Goal: Contribute content: Contribute content

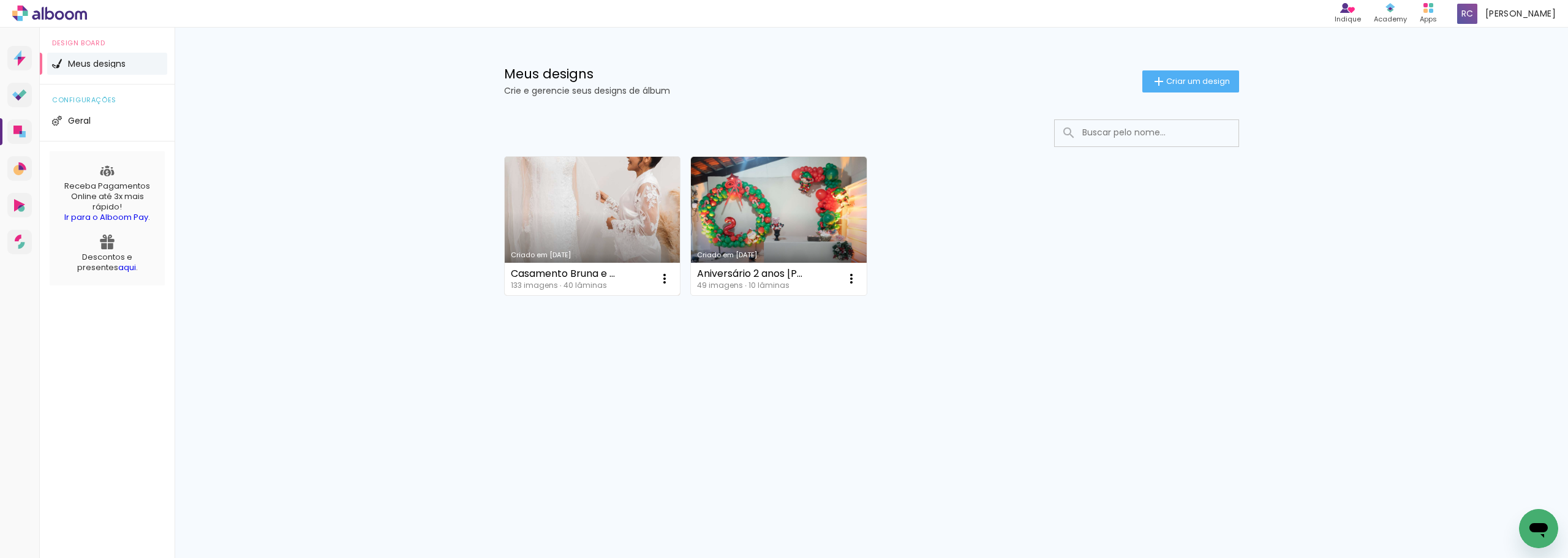
click at [602, 203] on link "Criado em [DATE]" at bounding box center [593, 226] width 176 height 139
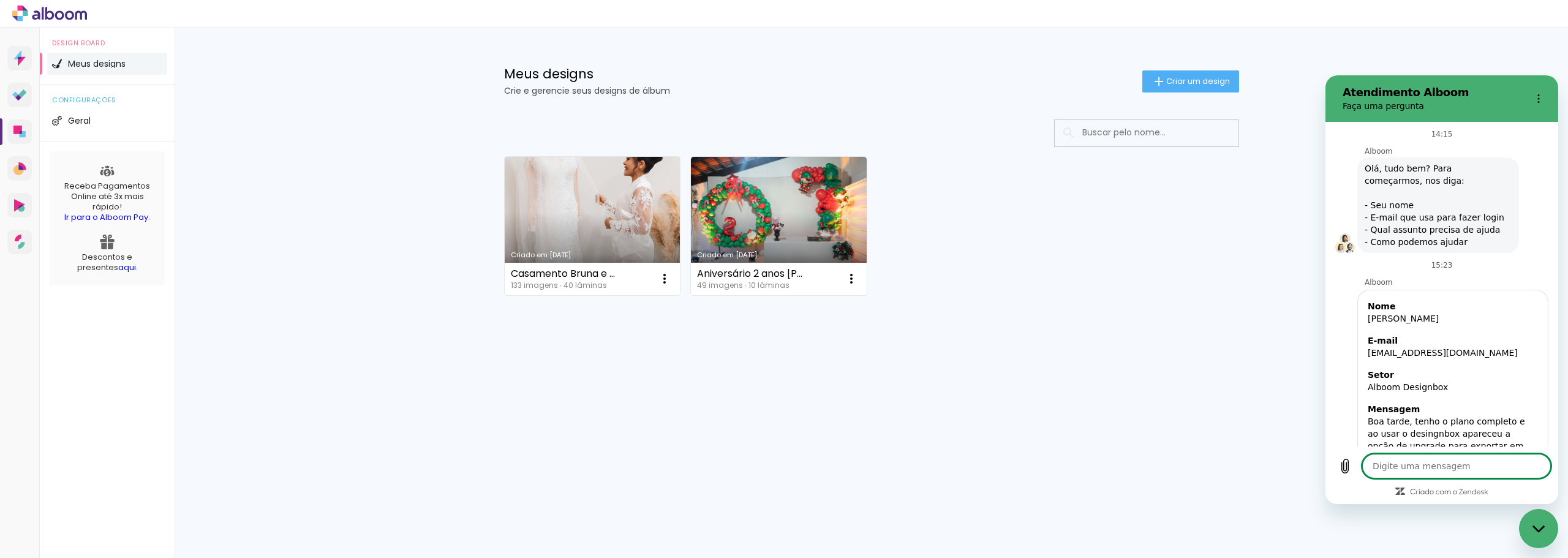
scroll to position [432, 0]
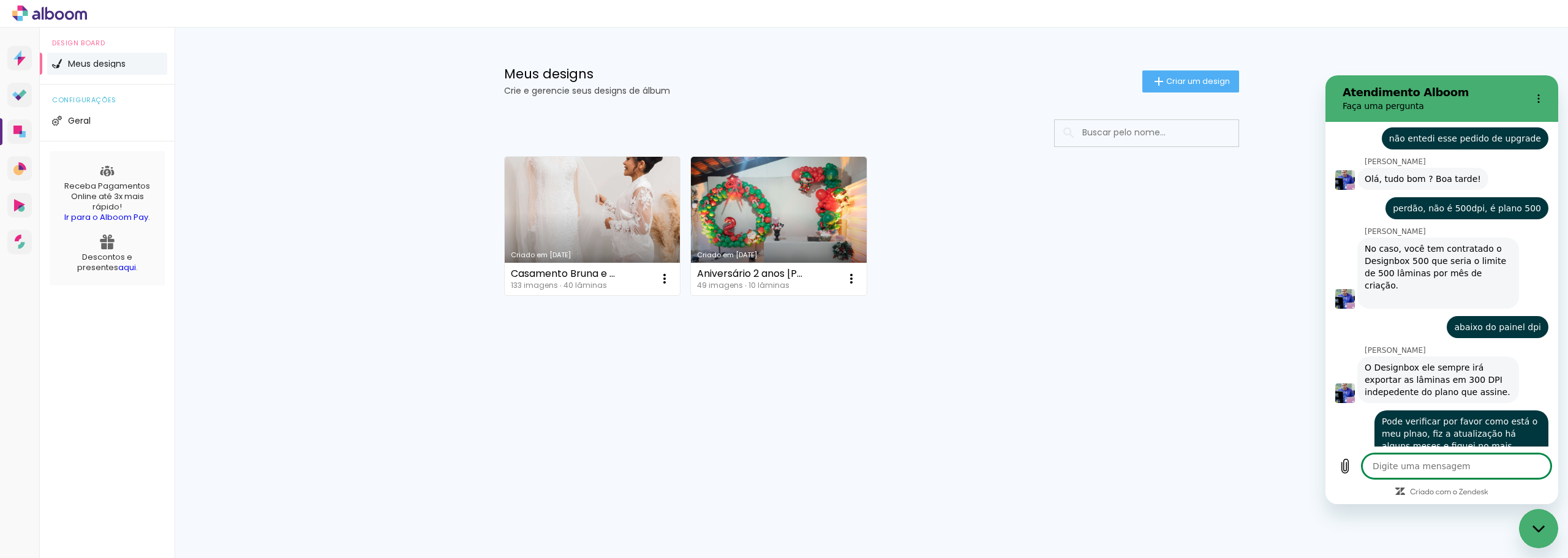
click at [1424, 473] on textarea at bounding box center [1457, 466] width 189 height 24
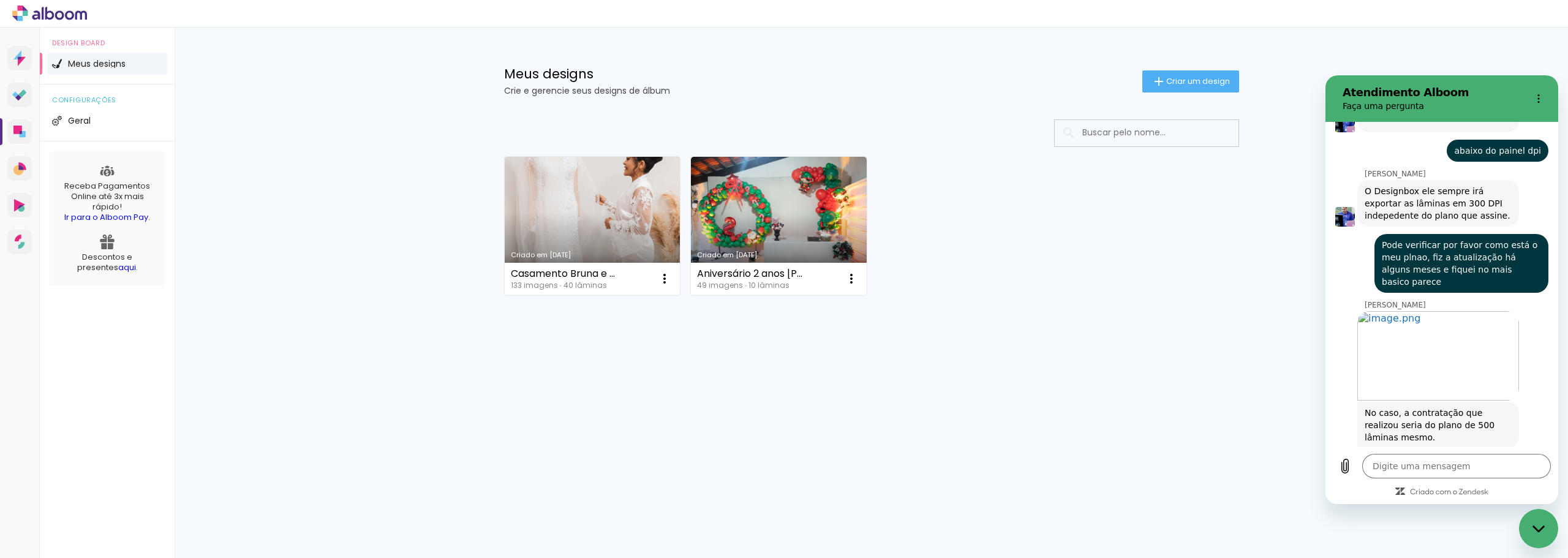
scroll to position [610, 0]
type textarea "x"
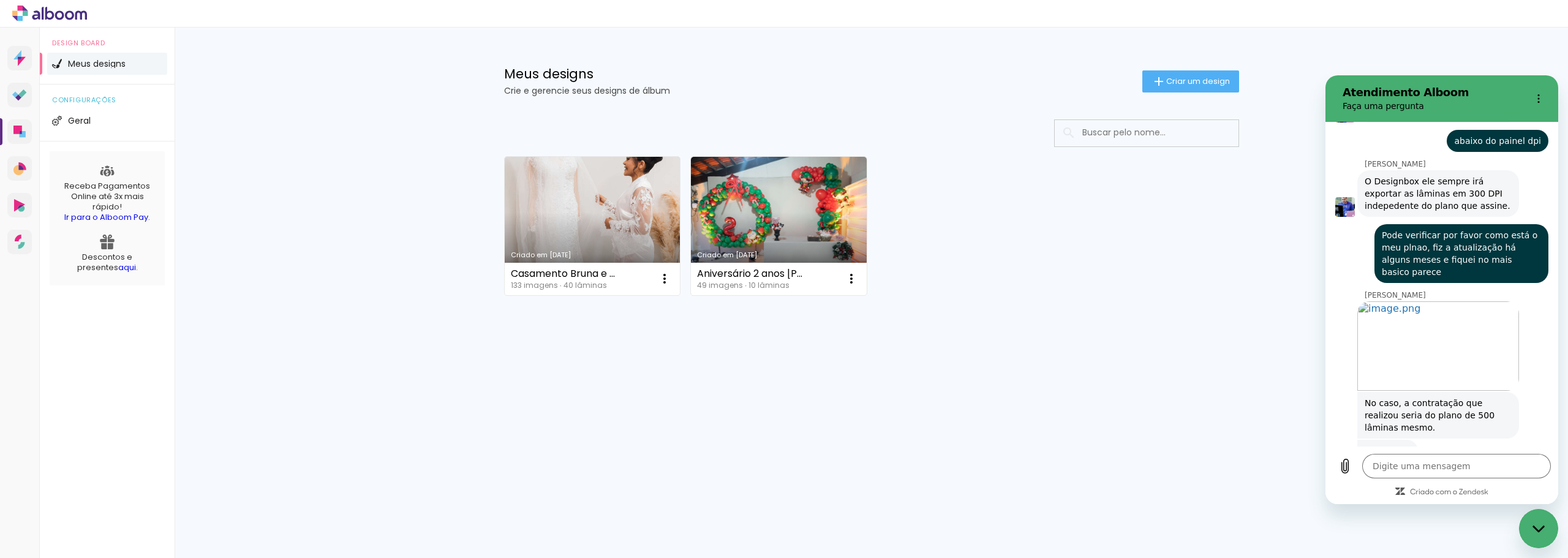
scroll to position [617, 0]
click at [1436, 465] on textarea at bounding box center [1457, 466] width 189 height 24
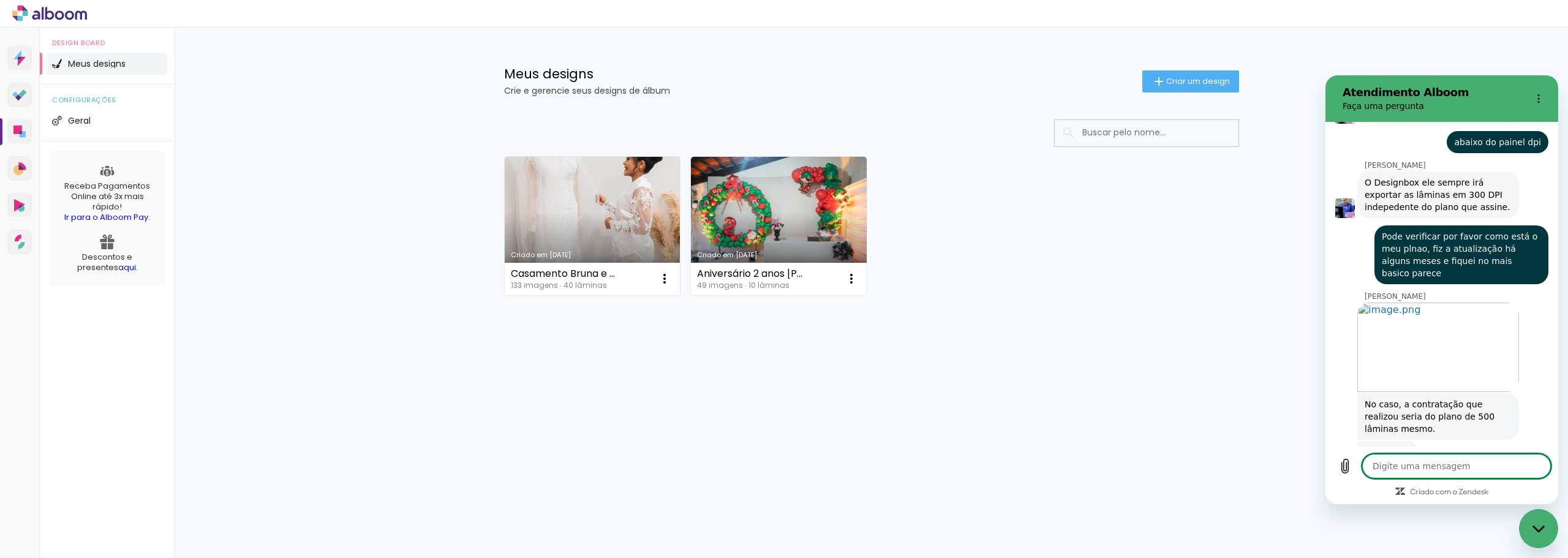
type textarea "E"
type textarea "x"
type textarea "Eu"
type textarea "x"
type textarea "Eu"
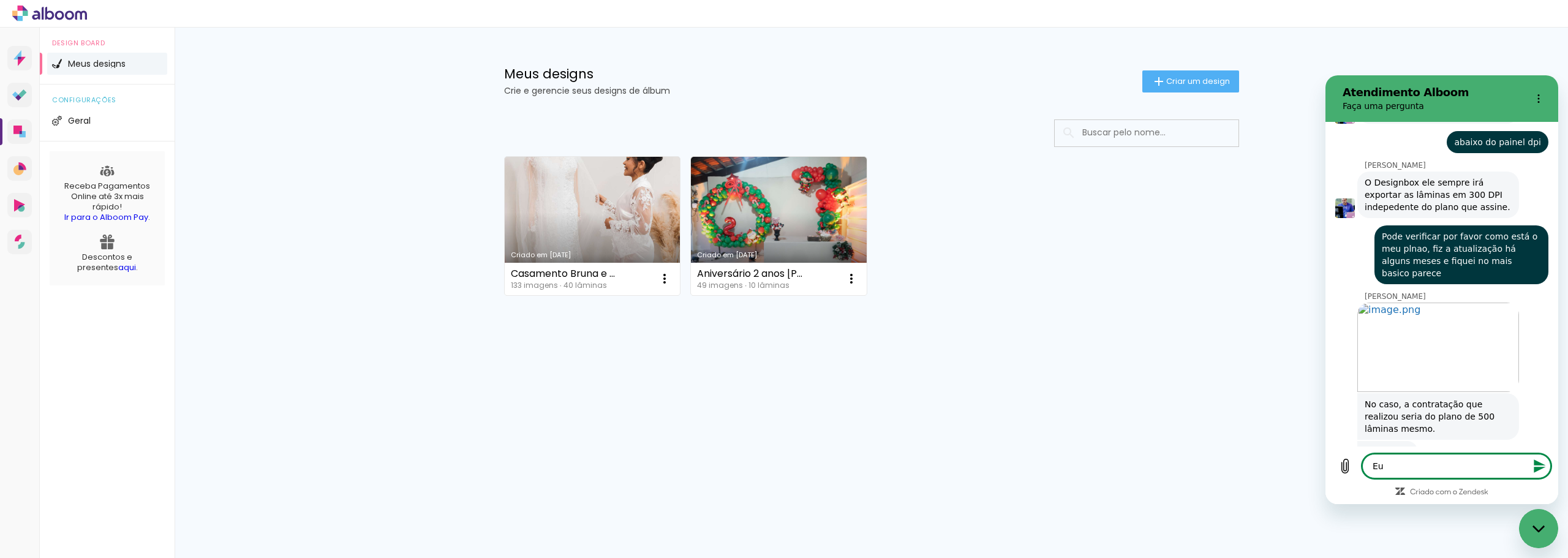
type textarea "x"
type textarea "Eu f"
type textarea "x"
type textarea "Eu fe"
type textarea "x"
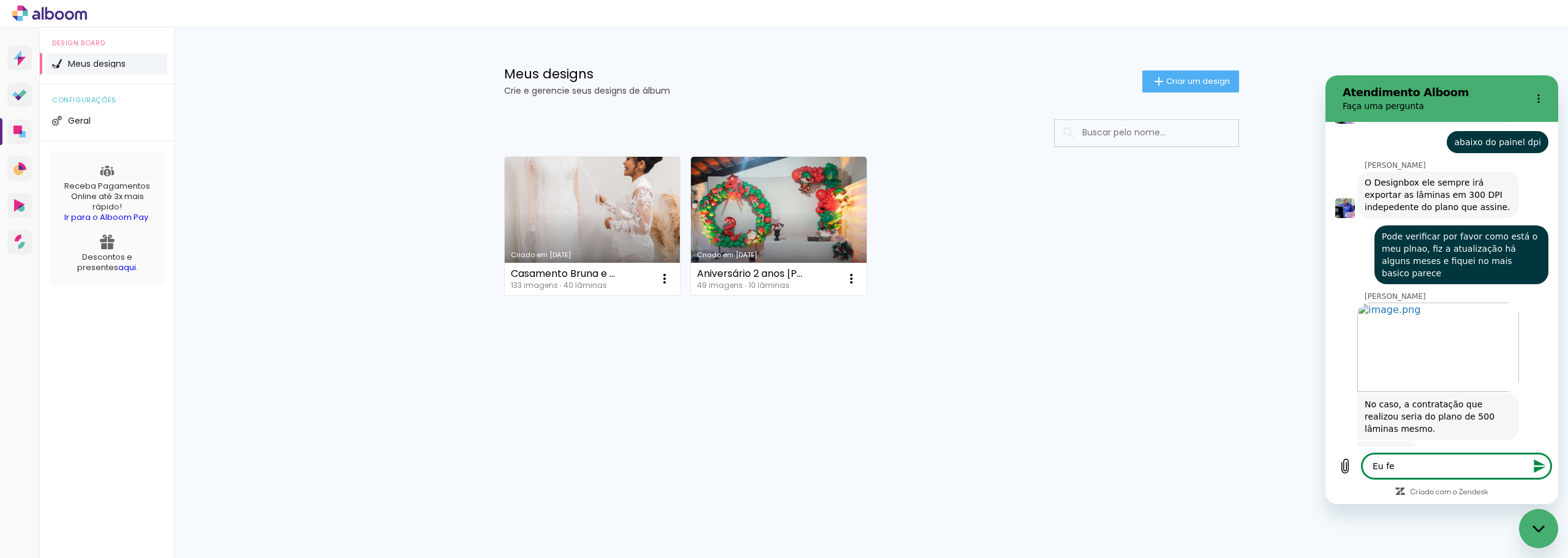
type textarea "Eu fec"
type textarea "x"
type textarea "Eu fech"
type textarea "x"
type textarea "Eu feche"
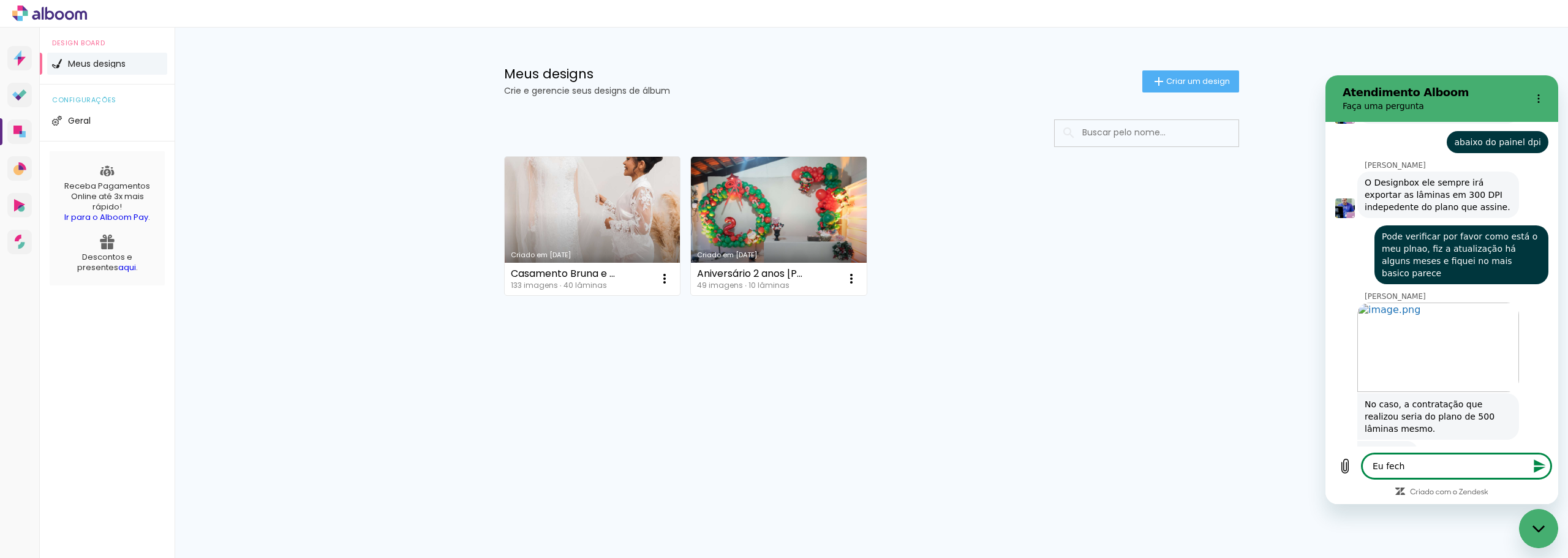
type textarea "x"
type textarea "Eu fechei"
type textarea "x"
type textarea "Eu fechei"
type textarea "x"
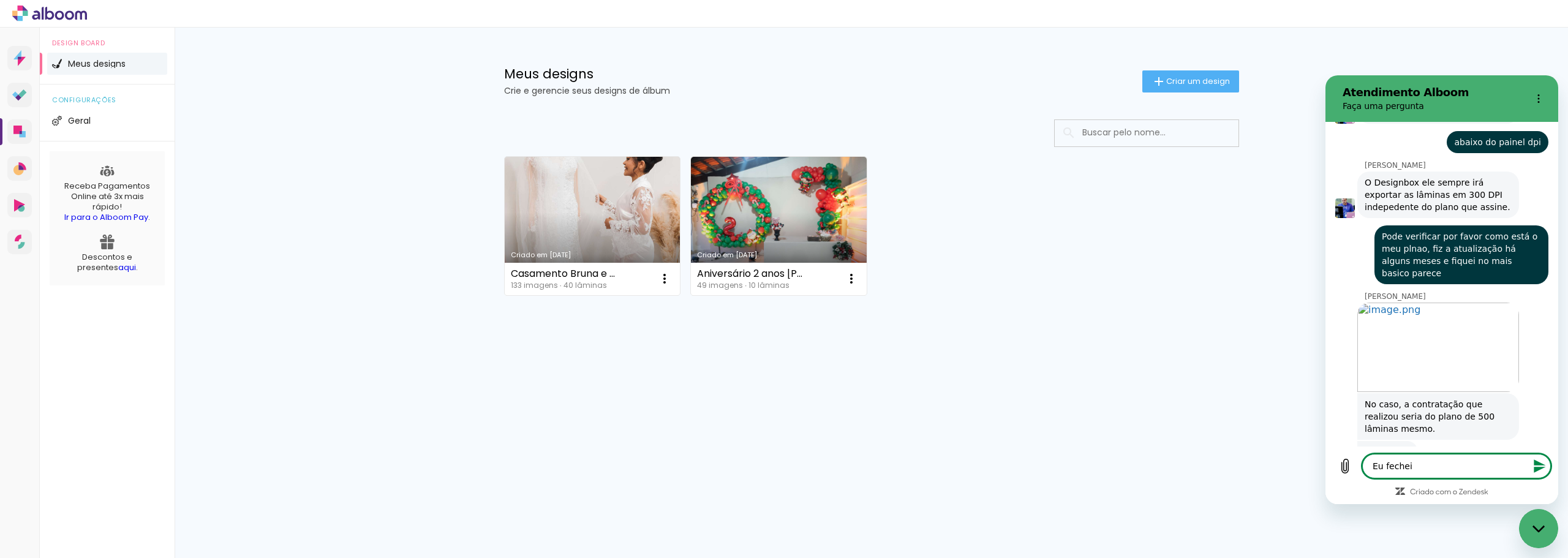
type textarea "Eu fechei o"
type textarea "x"
type textarea "Eu fechei"
type textarea "x"
type textarea "Eu fechei u"
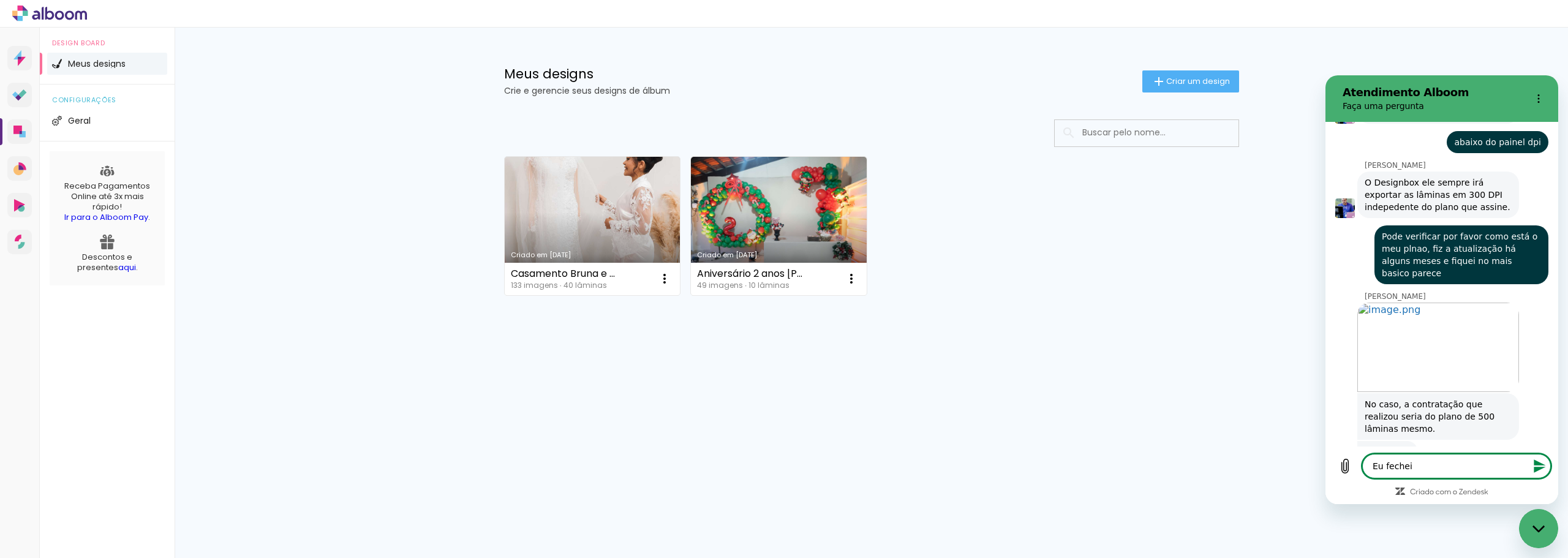
type textarea "x"
type textarea "Eu fechei um"
type textarea "x"
type textarea "Eu fechei um"
type textarea "x"
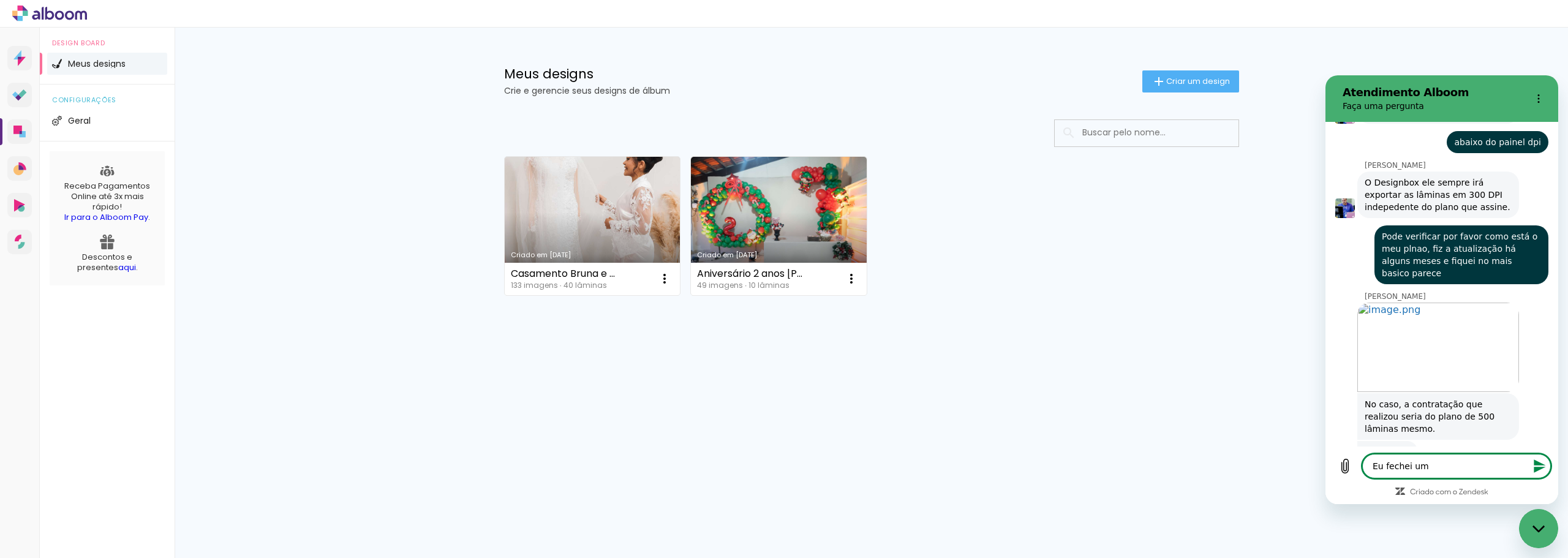
type textarea "Eu fechei um p"
type textarea "x"
type textarea "Eu fechei um pa"
type textarea "x"
type textarea "Eu fechei um pac"
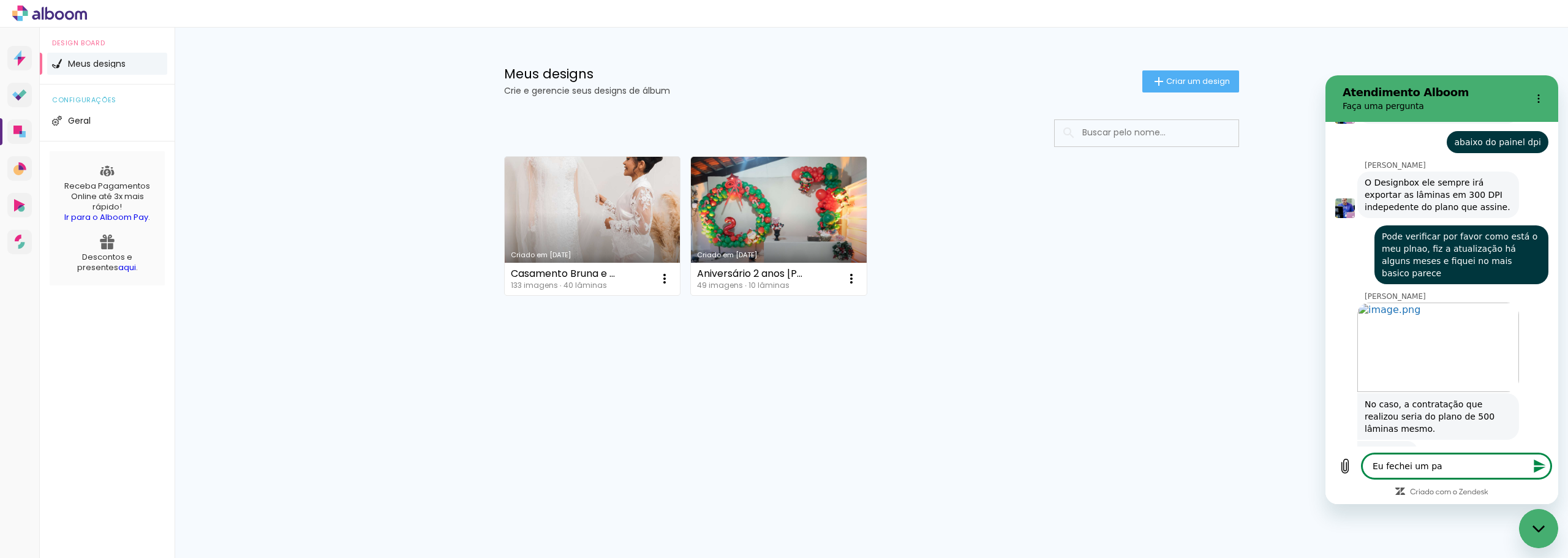
type textarea "x"
type textarea "Eu fechei um paco"
type textarea "x"
type textarea "Eu fechei um pacot"
type textarea "x"
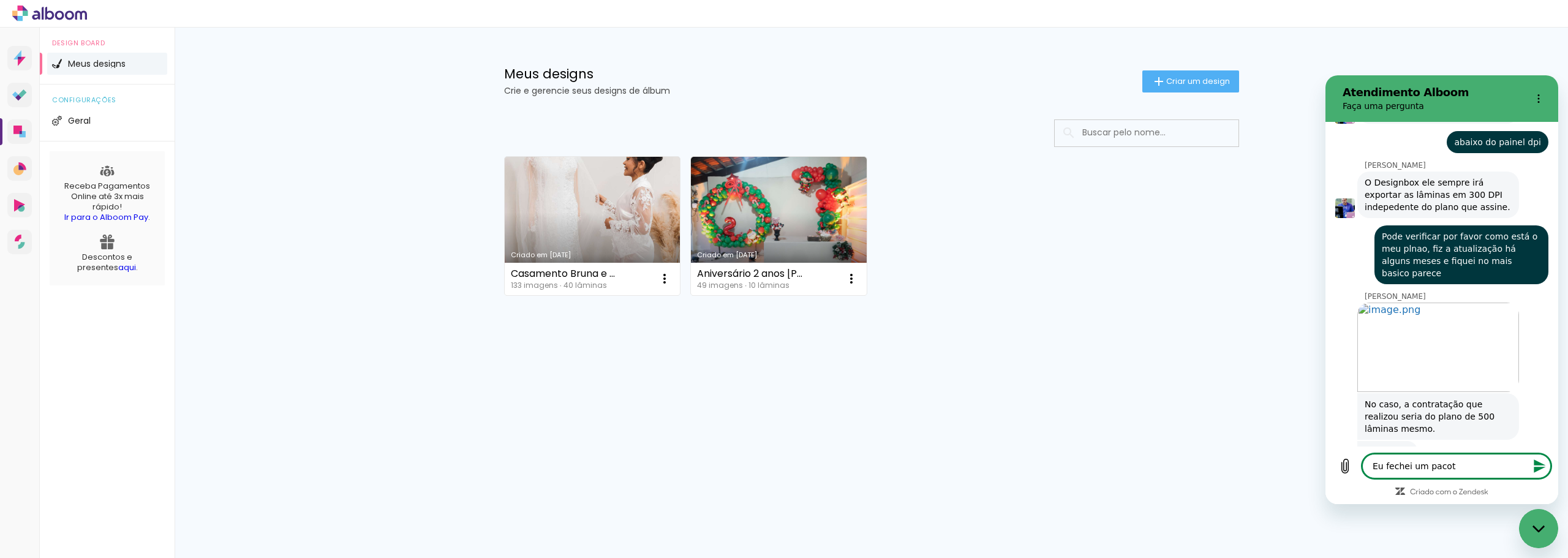
type textarea "Eu fechei um pacote"
type textarea "x"
type textarea "Eu fechei um pacote"
type textarea "x"
type textarea "Eu fechei um pacote a"
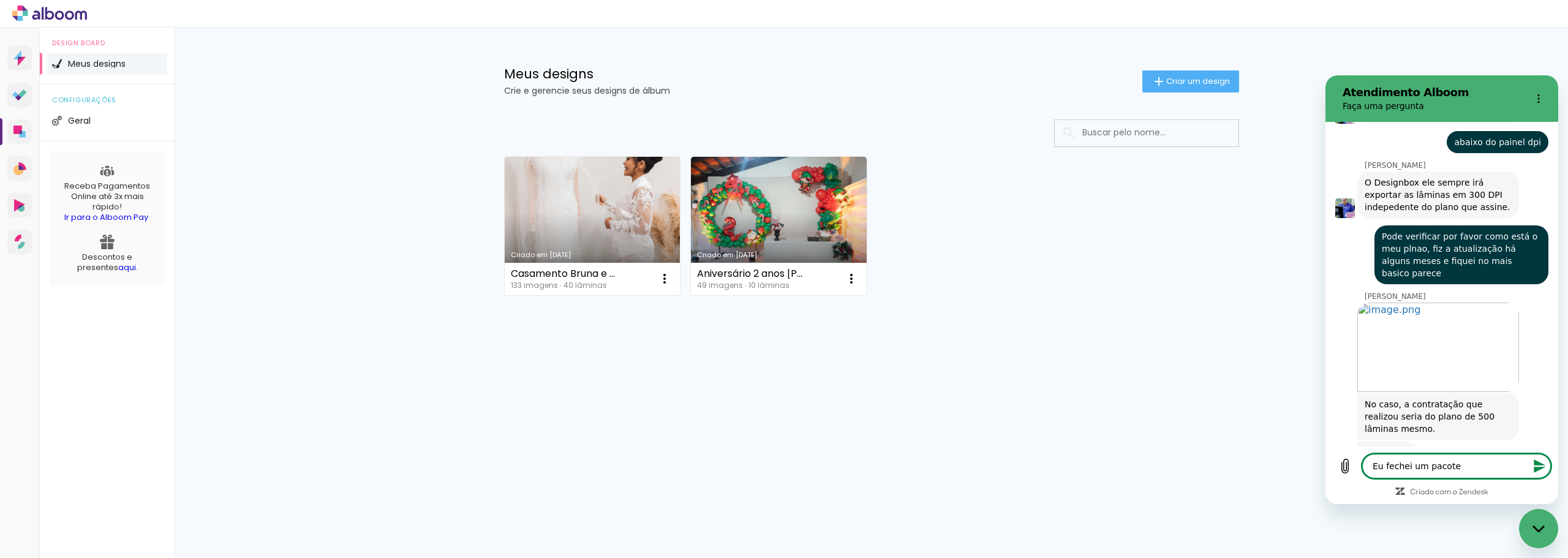
type textarea "x"
type textarea "Eu fechei um pacote an"
type textarea "x"
type textarea "Eu fechei um pacote anu"
type textarea "x"
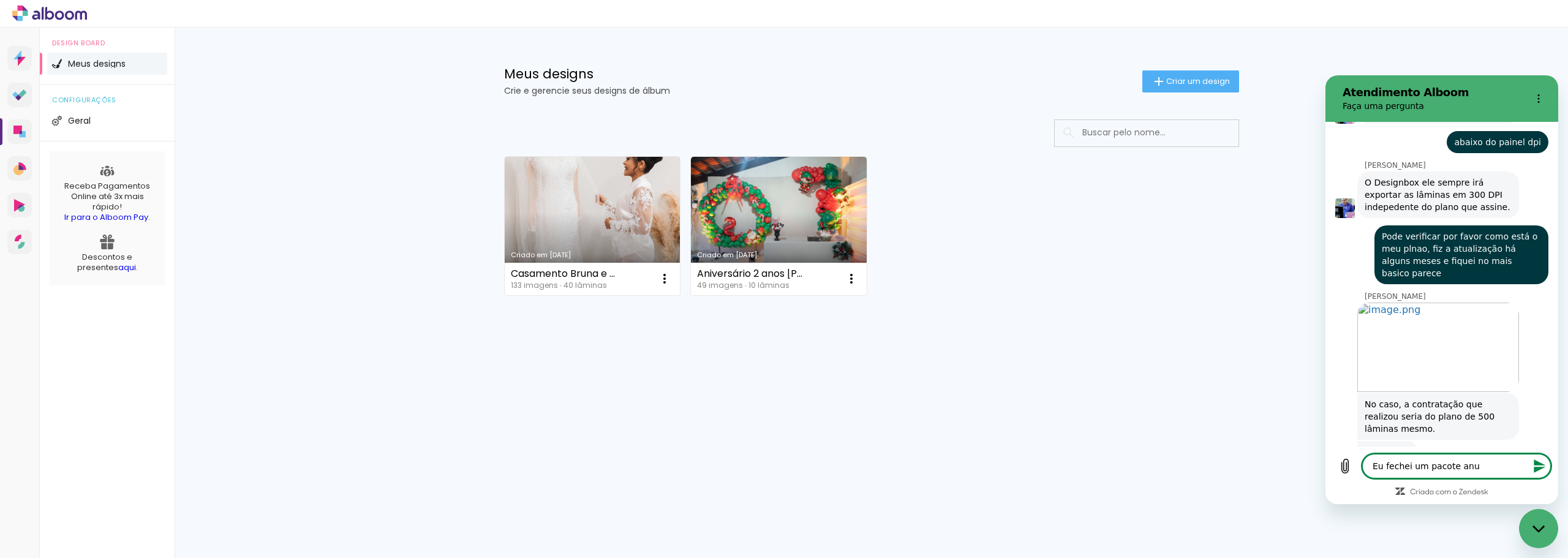
type textarea "Eu fechei um pacote anul"
type textarea "x"
type textarea "Eu fechei um pacote anula"
type textarea "x"
type textarea "Eu fechei um pacote anul"
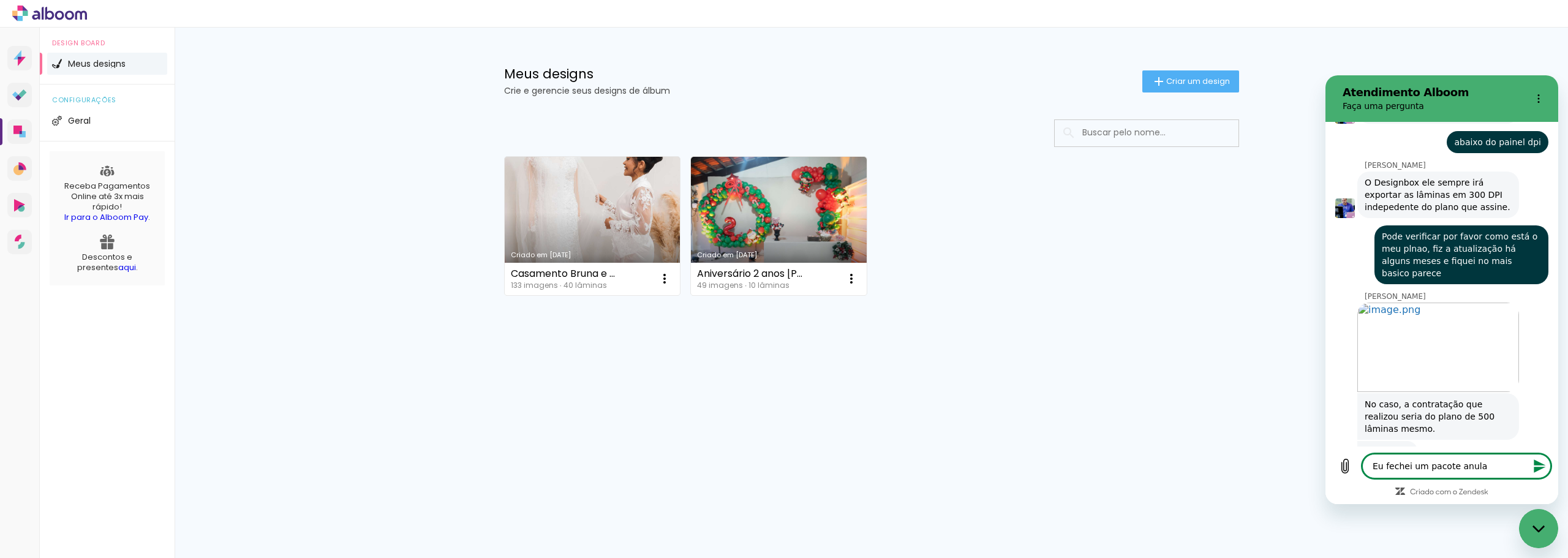
type textarea "x"
type textarea "Eu fechei um pacote anu"
type textarea "x"
type textarea "Eu fechei um pacote anua"
type textarea "x"
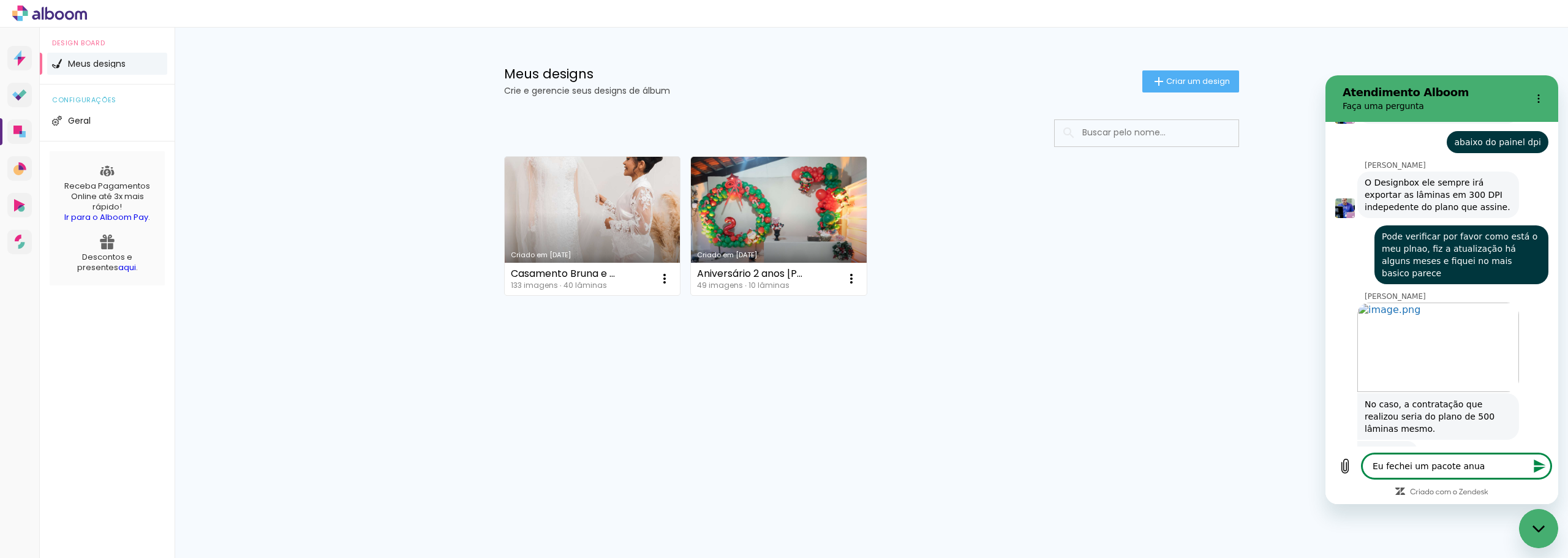
type textarea "Eu fechei um pacote anual"
type textarea "x"
type textarea "Eu fechei um pacote anual"
type textarea "x"
type textarea "Eu fechei um pacote anual c"
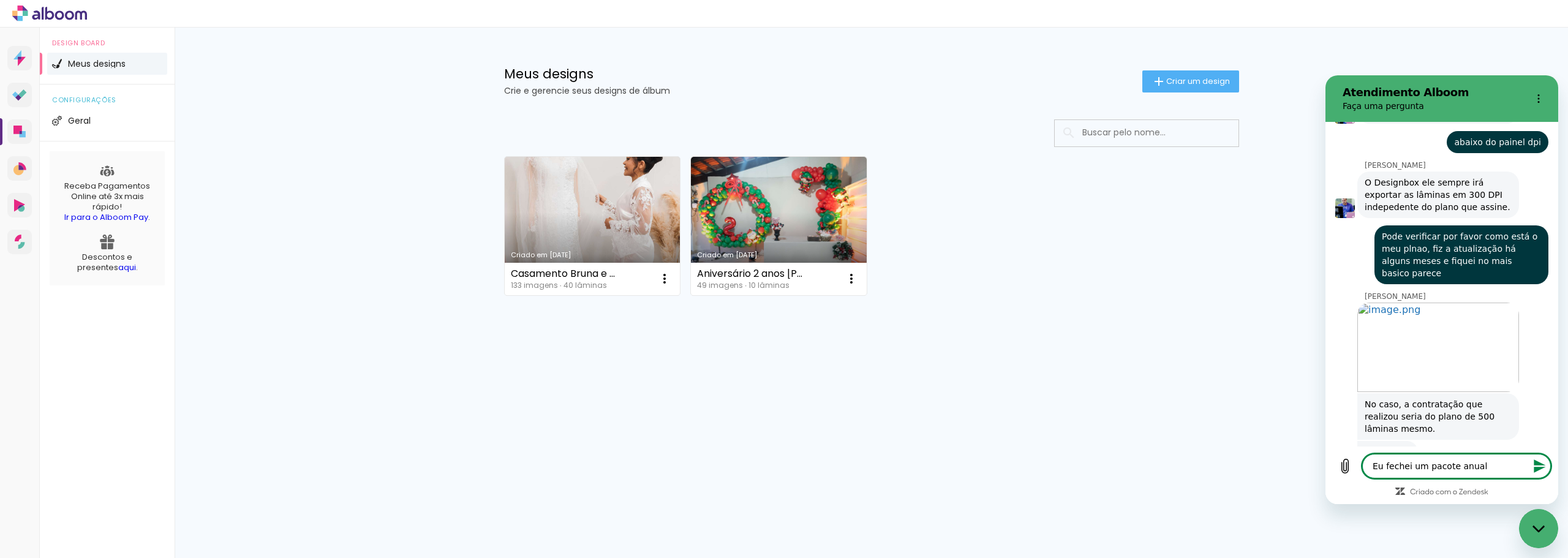
type textarea "x"
type textarea "Eu fechei um pacote anual co"
type textarea "x"
type textarea "Eu fechei um pacote anual cop"
type textarea "x"
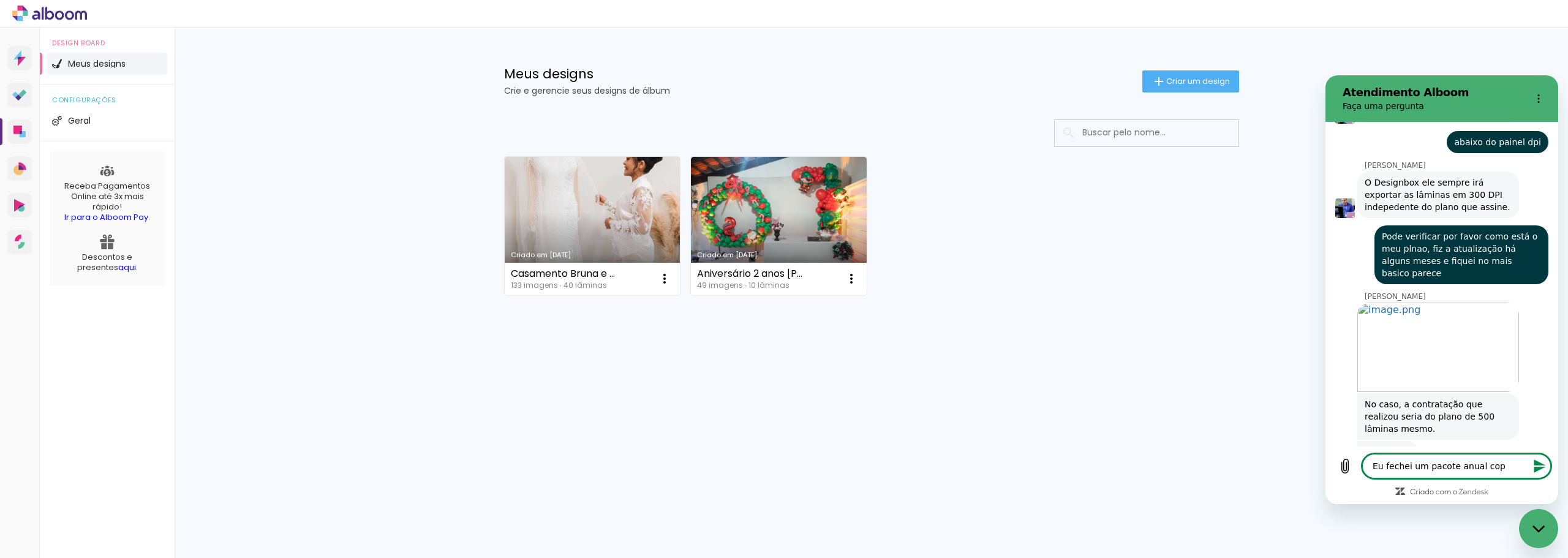
type textarea "Eu fechei um pacote anual co"
type textarea "x"
type textarea "Eu fechei um pacote anual com"
type textarea "x"
type textarea "Eu fechei um pacote anual comp"
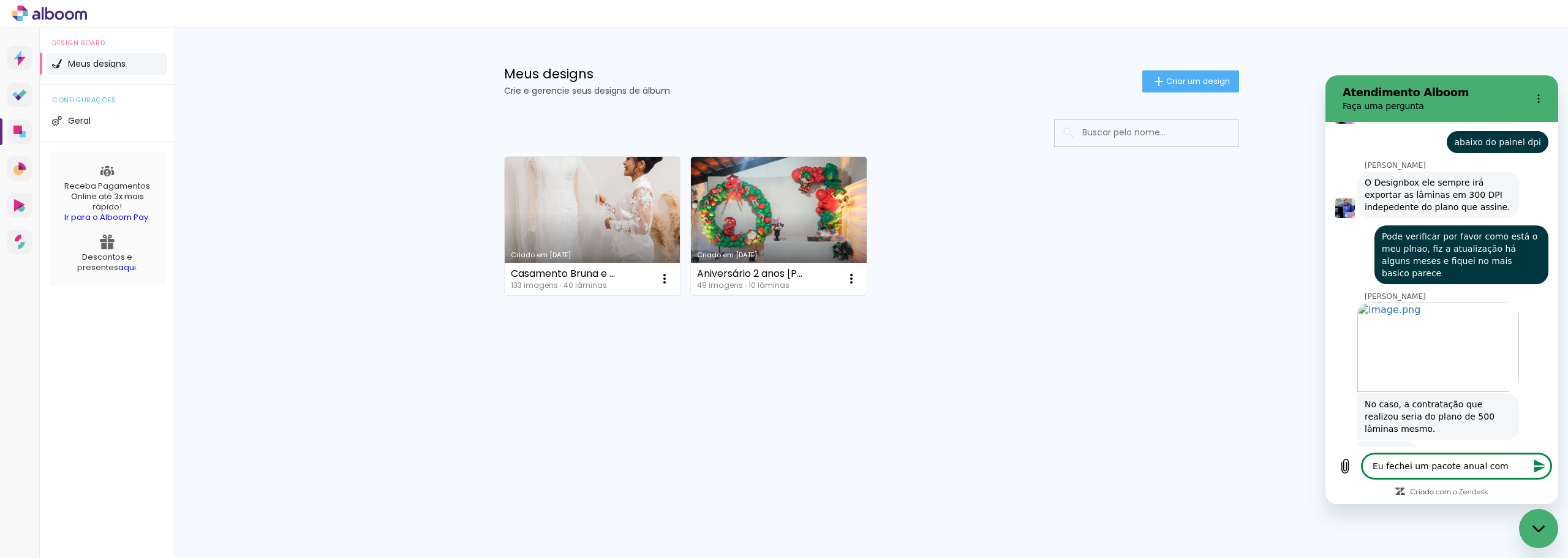
type textarea "x"
type textarea "Eu fechei um pacote anual compl"
type textarea "x"
type textarea "Eu fechei um pacote anual comple"
type textarea "x"
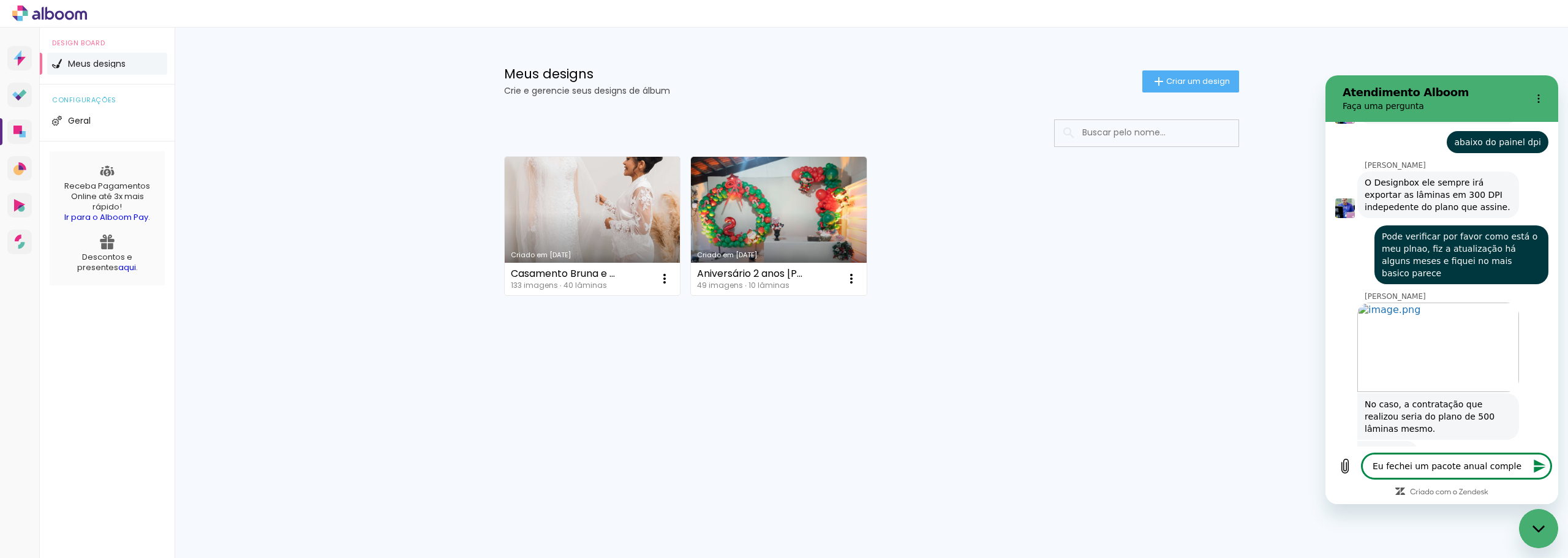
type textarea "Eu fechei um pacote anual complet"
type textarea "x"
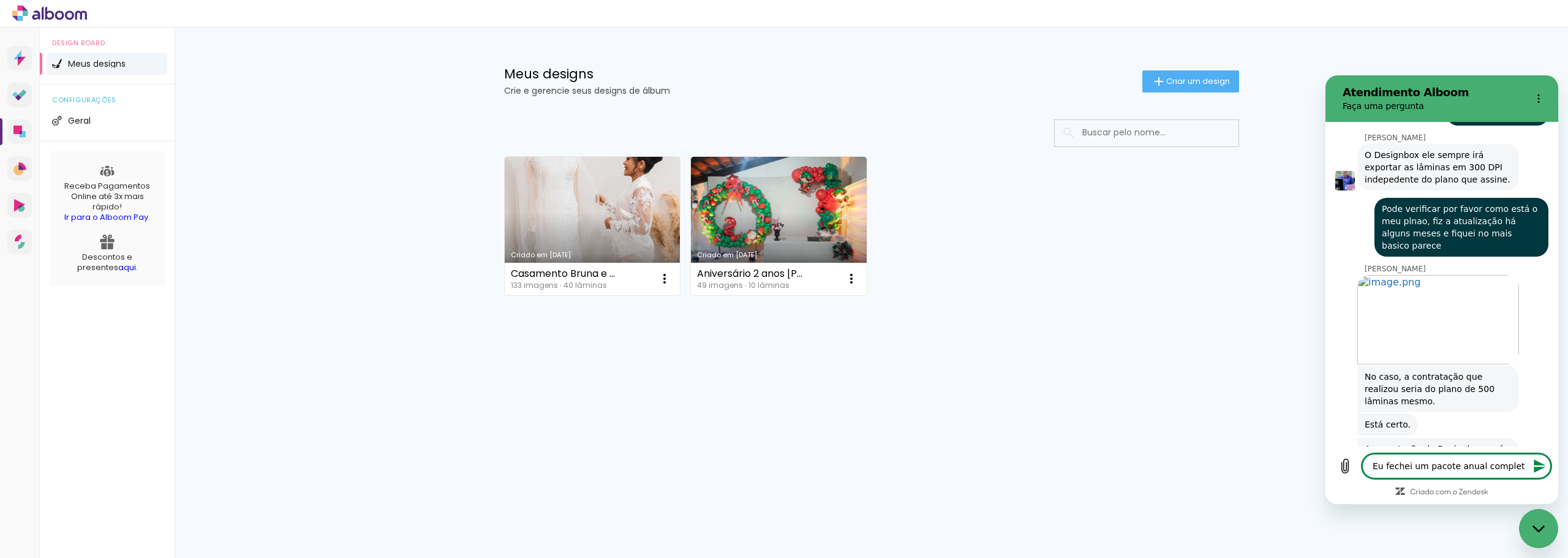
type textarea "Eu fechei um pacote anual completo"
type textarea "x"
type textarea "Eu fechei um pacote anual completo"
type textarea "x"
type textarea "Eu fechei um pacote anual completo"
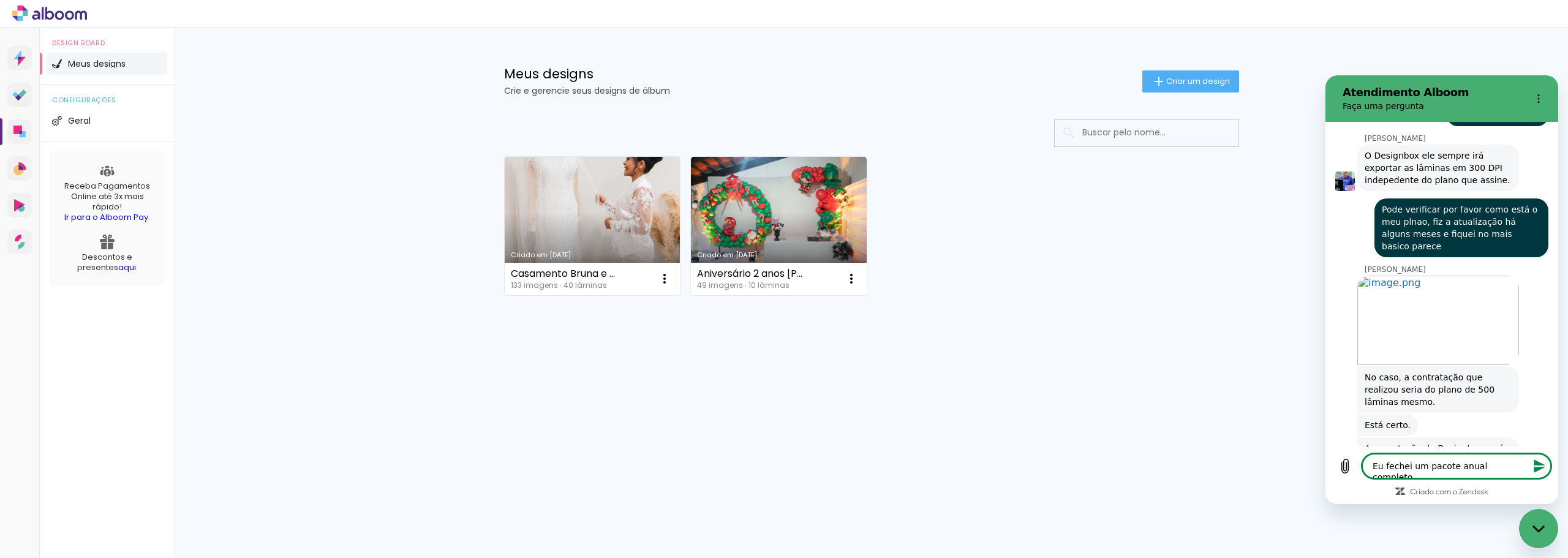
type textarea "x"
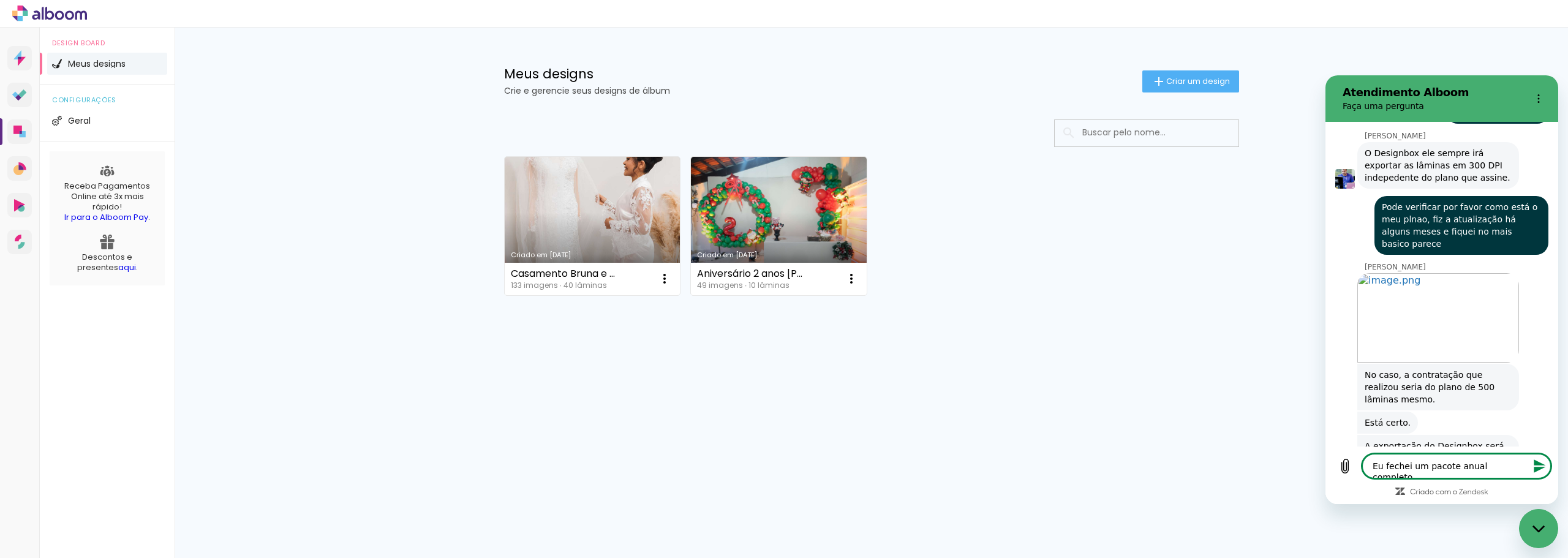
type textarea "Eu fechei um pacote anual completo,"
type textarea "x"
type textarea "Eu fechei um pacote anual completo,"
type textarea "x"
type textarea "Eu fechei um pacote anual completo, p"
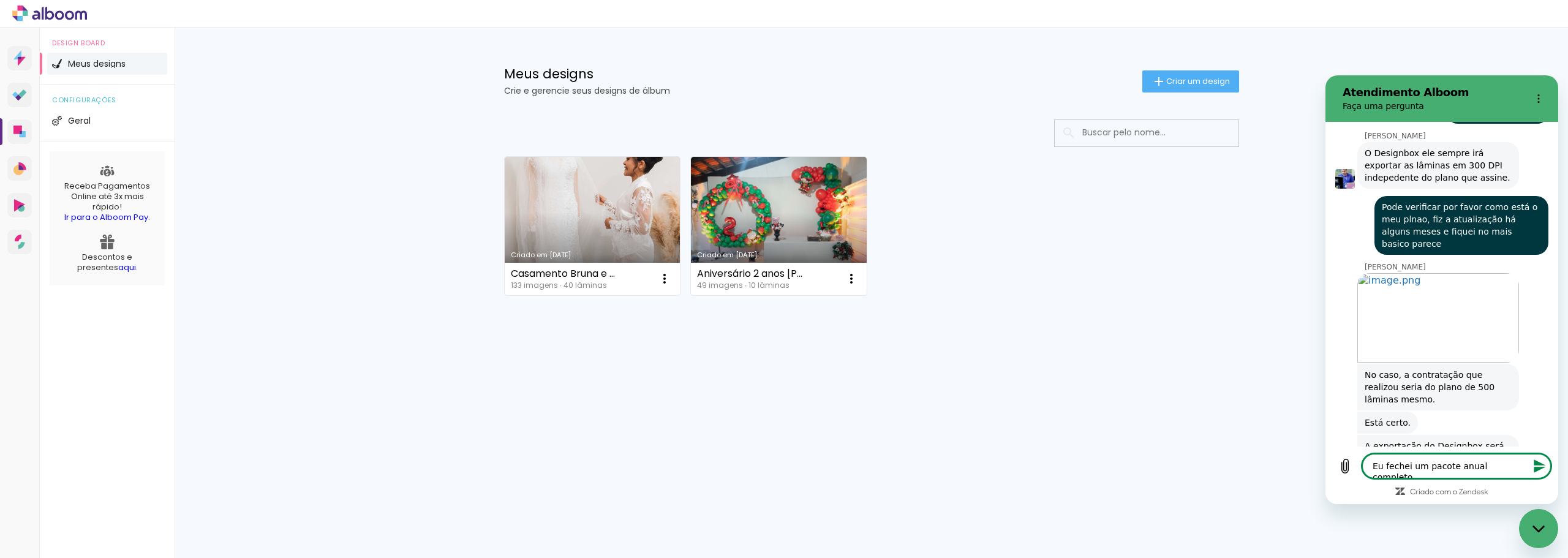
type textarea "x"
type textarea "Eu fechei um pacote anual completo, po"
type textarea "x"
type textarea "Eu fechei um pacote anual completo, pod"
type textarea "x"
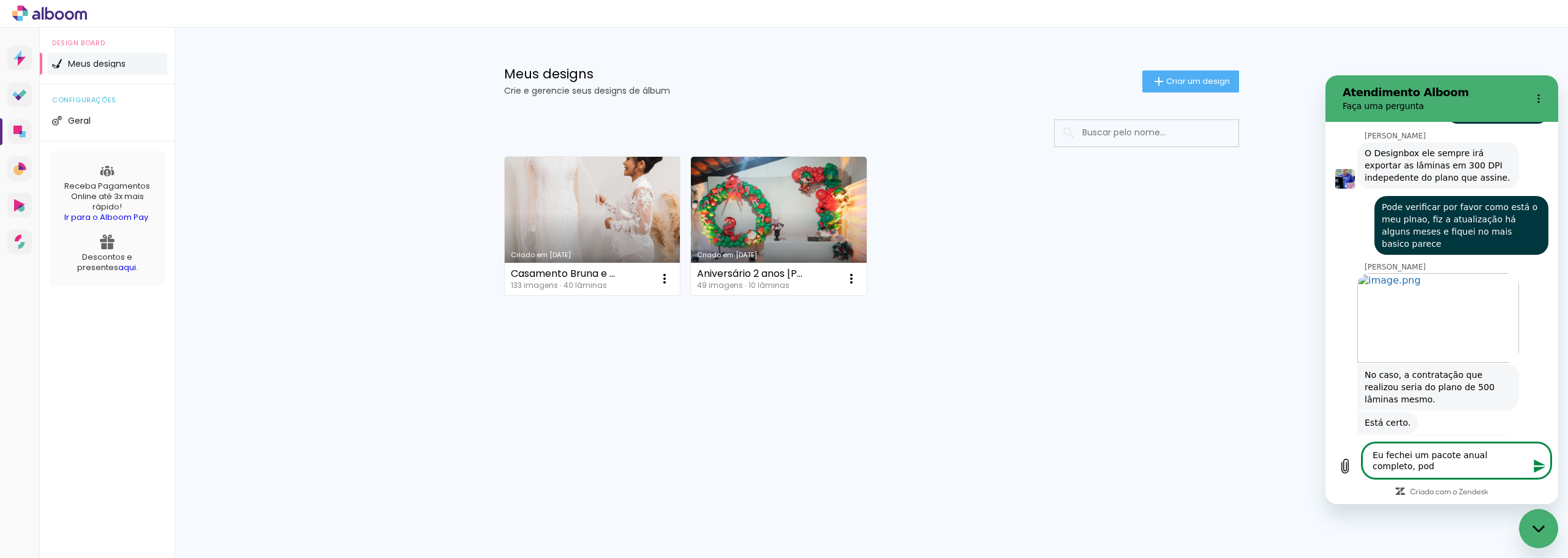
type textarea "Eu fechei um pacote anual completo, pode"
type textarea "x"
type textarea "Eu fechei um pacote anual completo, pode"
type textarea "x"
type textarea "Eu fechei um pacote anual completo, pode v"
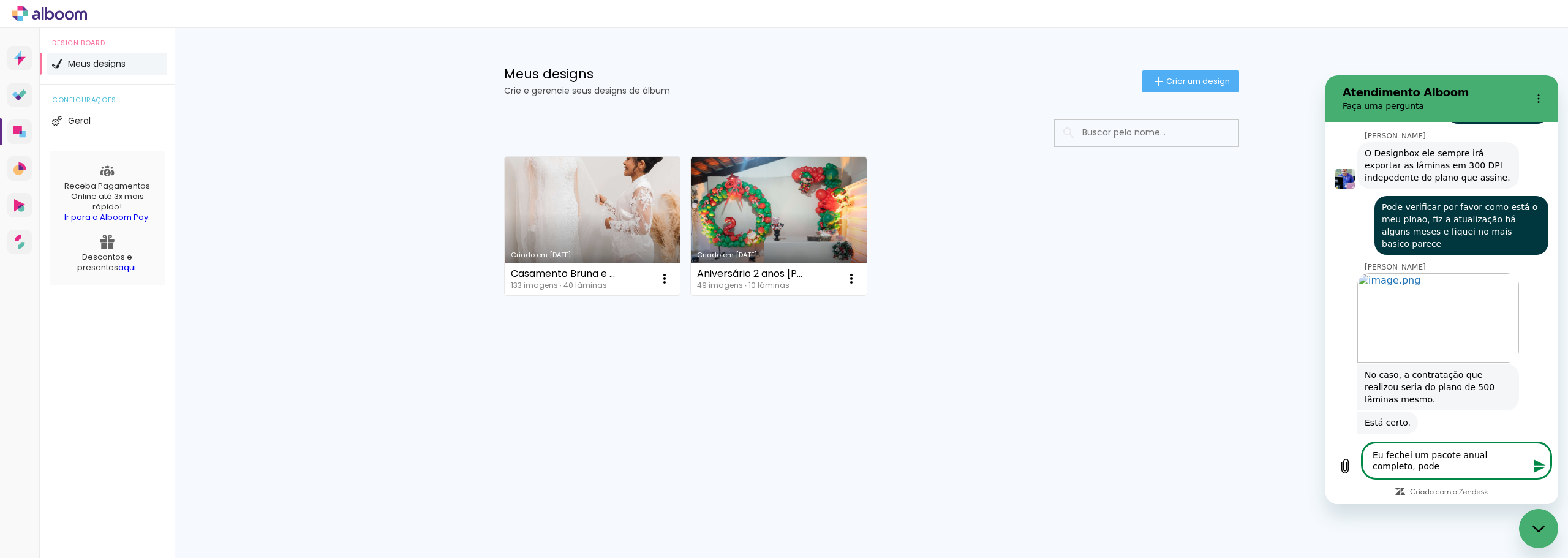
type textarea "x"
type textarea "Eu fechei um pacote anual completo, pode ve"
type textarea "x"
type textarea "Eu fechei um pacote anual completo, pode ver"
type textarea "x"
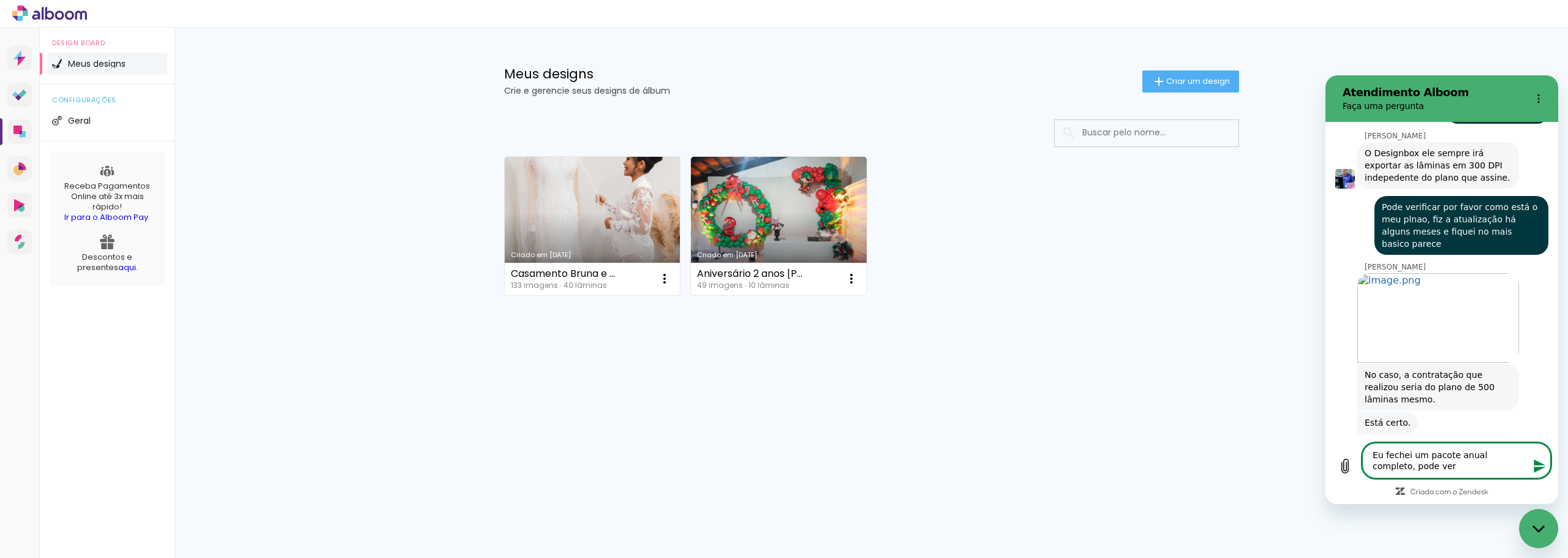
type textarea "Eu fechei um pacote anual completo, pode veri"
type textarea "x"
type textarea "Eu fechei um pacote anual completo, pode verif"
type textarea "x"
type textarea "Eu fechei um pacote anual completo, pode verifi"
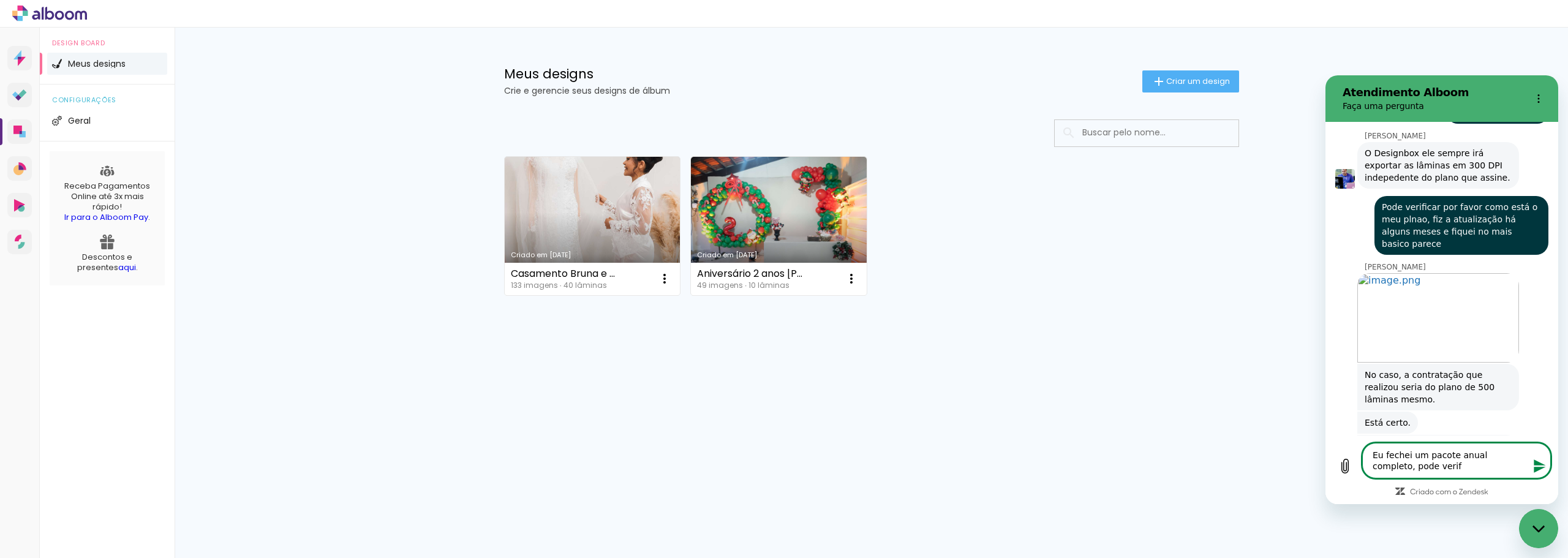
type textarea "x"
type textarea "Eu fechei um pacote anual completo, pode verific"
type textarea "x"
type textarea "Eu fechei um pacote anual completo, pode verifica"
type textarea "x"
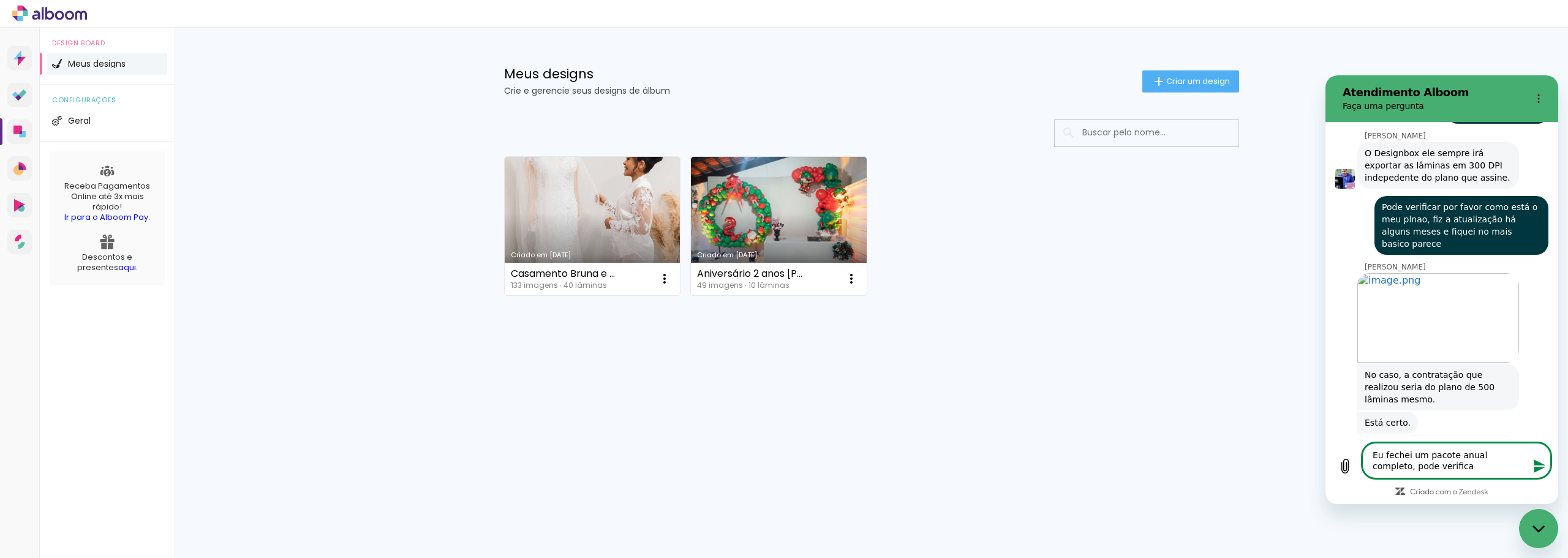
type textarea "Eu fechei um pacote anual completo, pode verificar"
type textarea "x"
type textarea "Eu fechei um pacote anual completo, pode verificar"
type textarea "x"
type textarea "Eu fechei um pacote anual completo, pode verificar p"
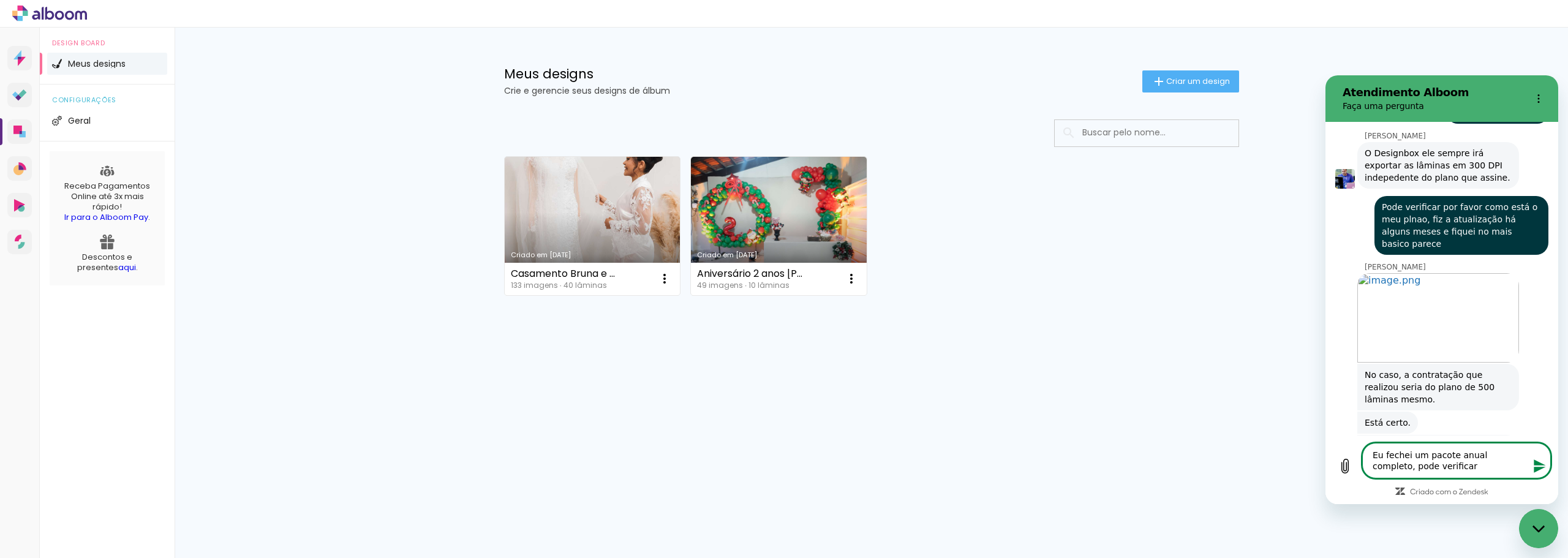
type textarea "x"
type textarea "Eu fechei um pacote anual completo, pode verificar po"
type textarea "x"
type textarea "Eu fechei um pacote anual completo, pode verificar por"
type textarea "x"
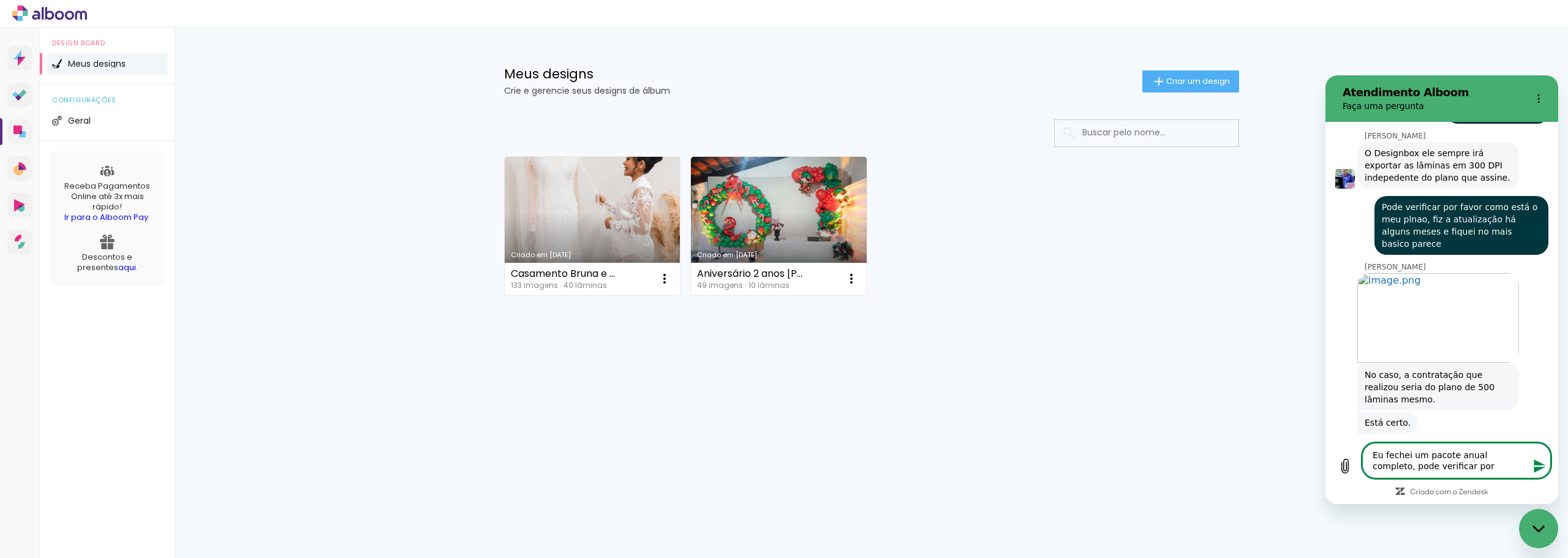
type textarea "Eu fechei um pacote anual completo, pode verificar por"
type textarea "x"
type textarea "Eu fechei um pacote anual completo, pode verificar por g"
type textarea "x"
type textarea "Eu fechei um pacote anual completo, pode verificar por ge"
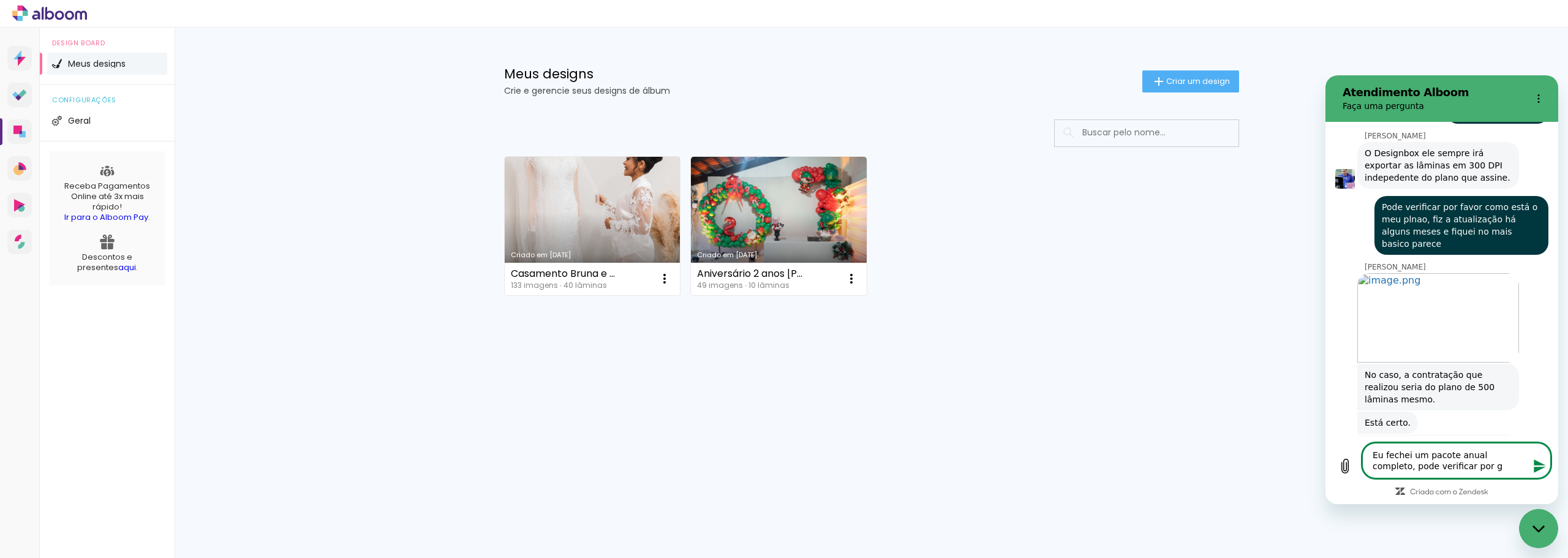
type textarea "x"
type textarea "Eu fechei um pacote anual completo, pode verificar por gen"
type textarea "x"
type textarea "Eu fechei um pacote anual completo, pode verificar por gent"
type textarea "x"
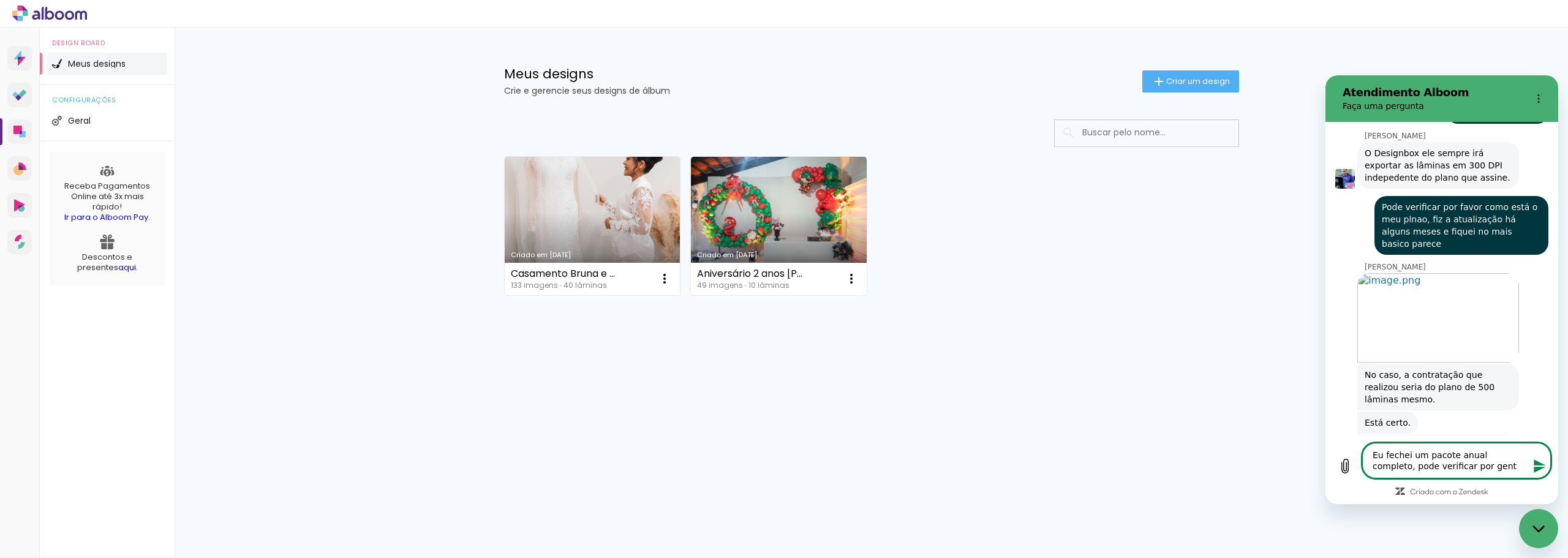
type textarea "Eu fechei um pacote anual completo, pode verificar por genti"
type textarea "x"
type textarea "Eu fechei um pacote anual completo, pode verificar por gentil"
type textarea "x"
type textarea "Eu fechei um pacote anual completo, pode verificar por gentile"
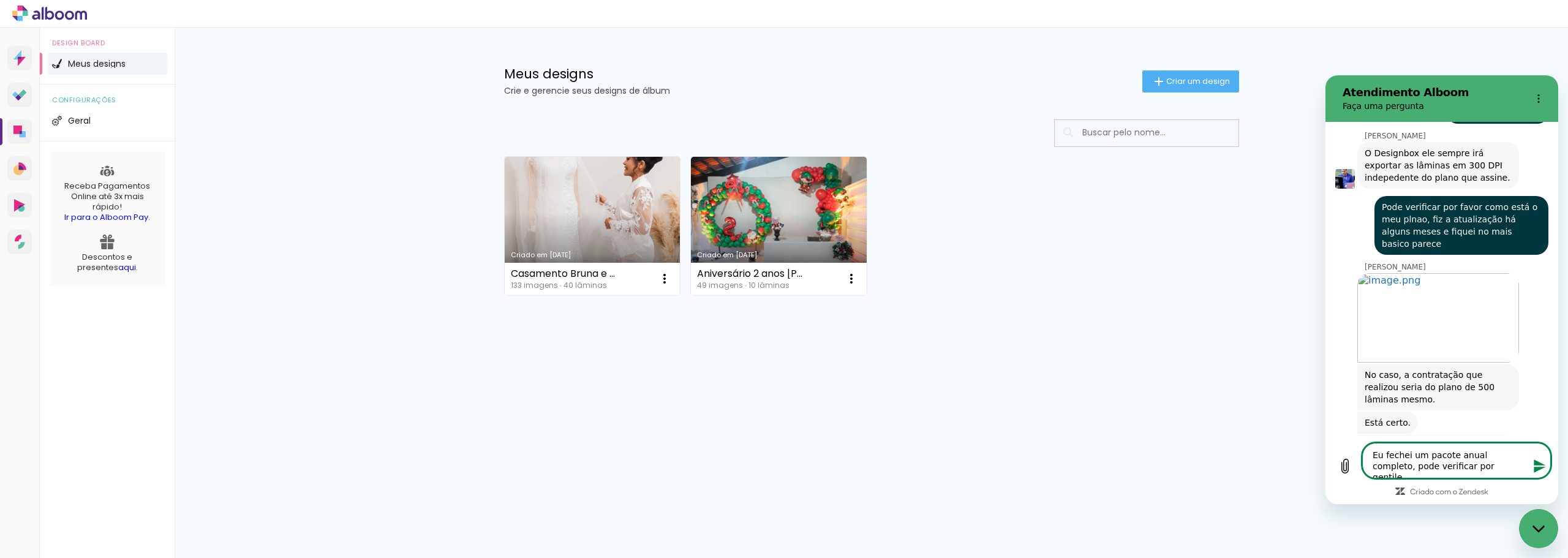
type textarea "x"
type textarea "Eu fechei um pacote anual completo, pode verificar por gentilez"
type textarea "x"
type textarea "Eu fechei um pacote anual completo, pode verificar por gentileza"
type textarea "x"
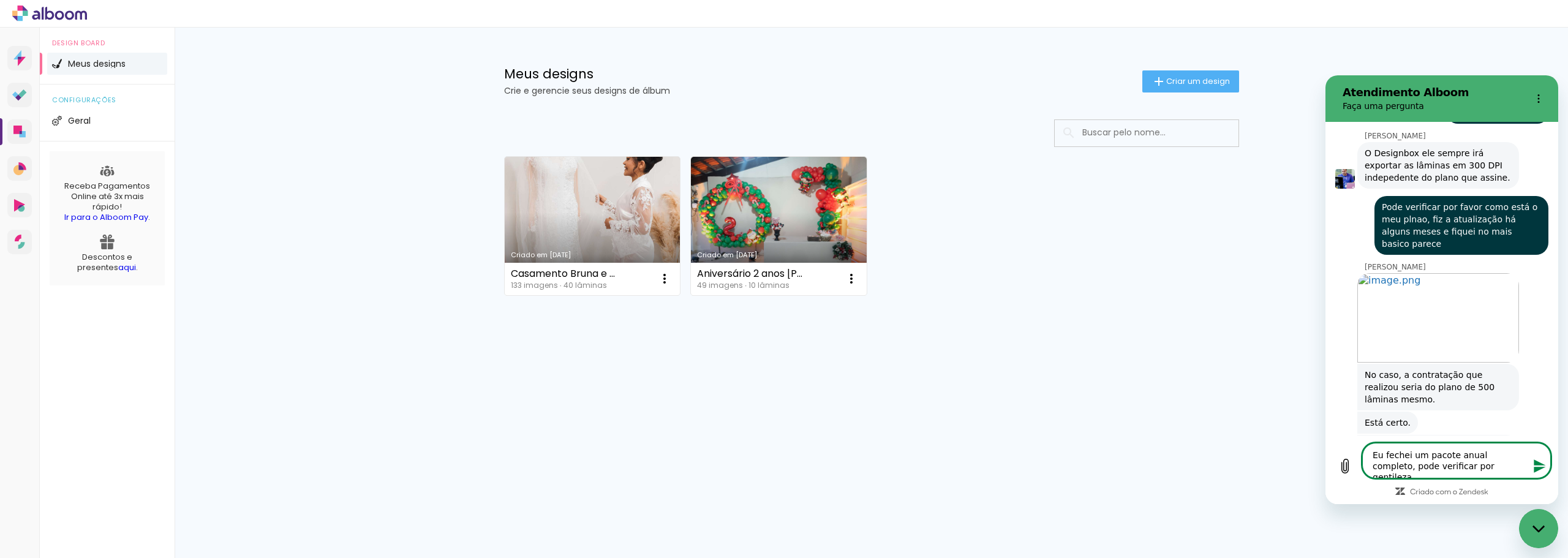
type textarea "Eu fechei um pacote anual completo, pode verificar por gentileza"
type textarea "x"
type textarea "Eu fechei um pacote anual completo, pode verificar por gentileza c"
type textarea "x"
type textarea "Eu fechei um pacote anual completo, pode verificar por gentileza co"
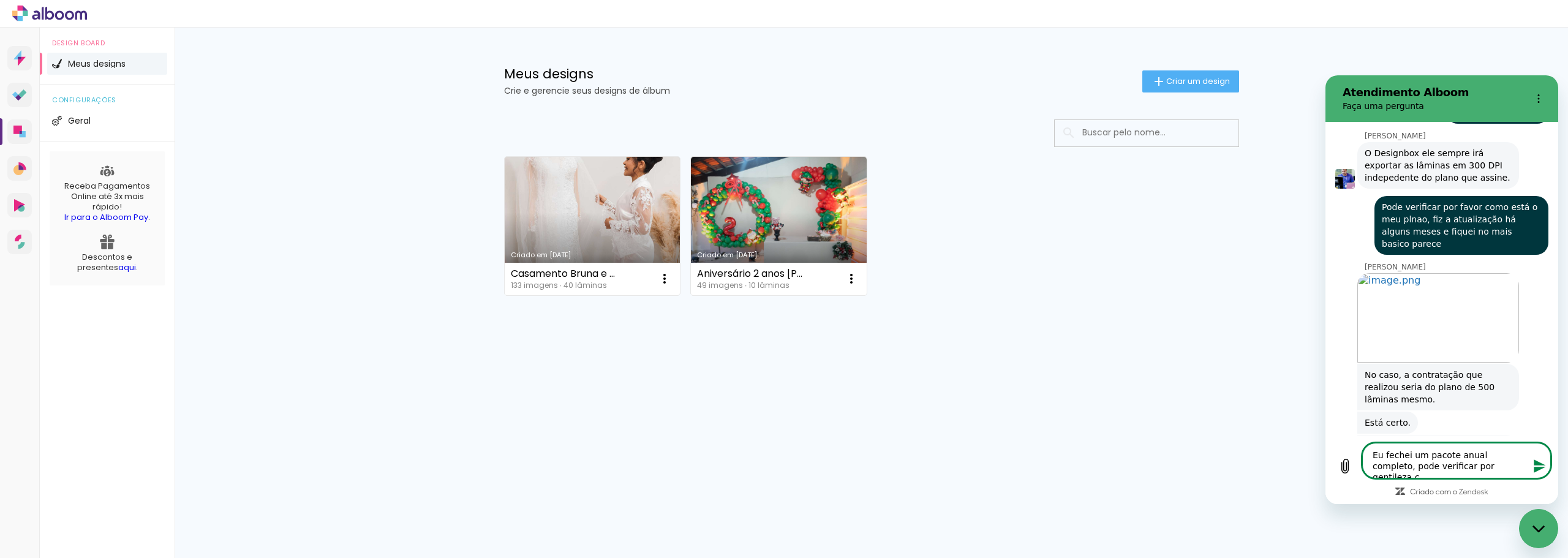
type textarea "x"
type textarea "Eu fechei um pacote anual completo, pode verificar por gentileza com"
type textarea "x"
type textarea "Eu fechei um pacote anual completo, pode verificar por gentileza como"
type textarea "x"
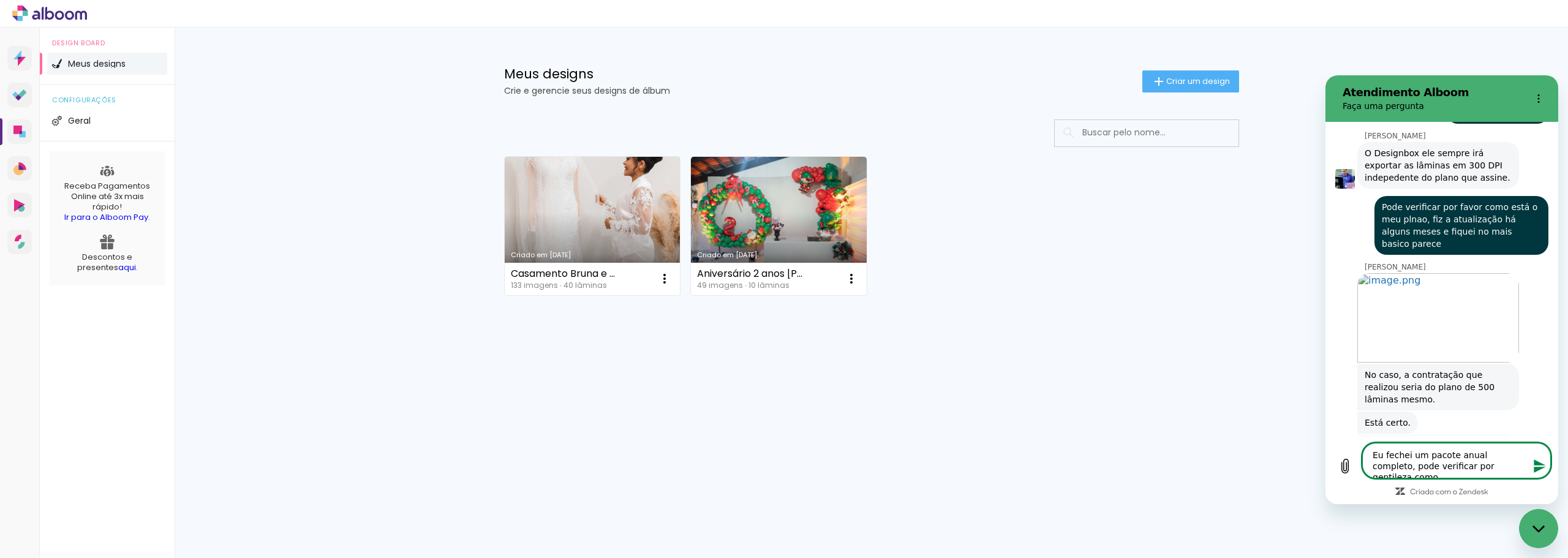
type textarea "Eu fechei um pacote anual completo, pode verificar por gentileza como"
type textarea "x"
type textarea "Eu fechei um pacote anual completo, pode verificar por gentileza como f"
type textarea "x"
type textarea "Eu fechei um pacote anual completo, pode verificar por gentileza como fi"
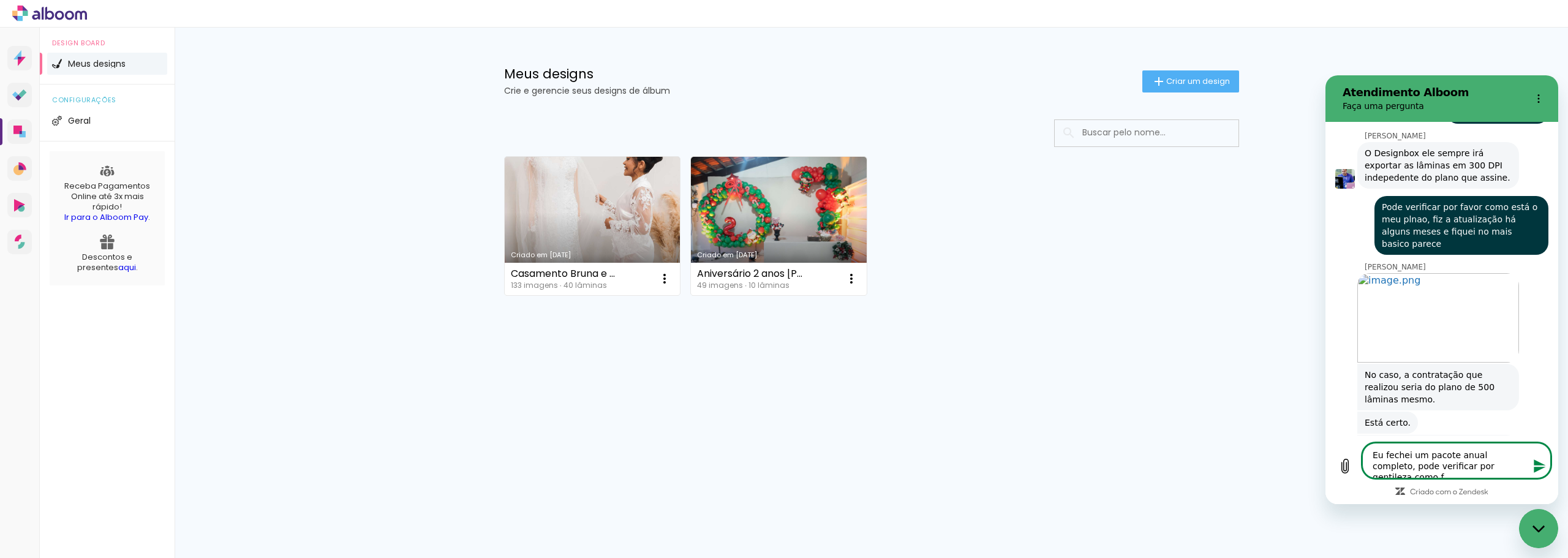
type textarea "x"
type textarea "Eu fechei um pacote anual completo, pode verificar por gentileza como fic"
type textarea "x"
type textarea "Eu fechei um pacote anual completo, pode verificar por gentileza como fico"
type textarea "x"
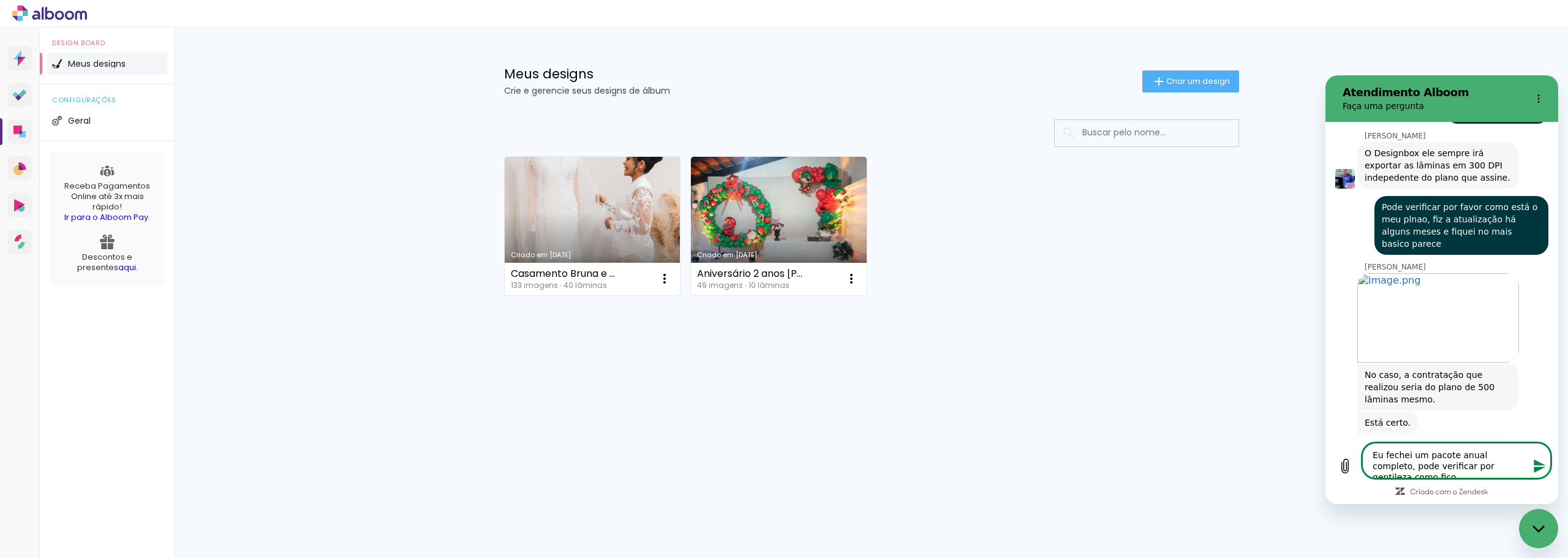
type textarea "Eu fechei um pacote anual completo, pode verificar por gentileza como ficou"
type textarea "x"
type textarea "Eu fechei um pacote anual completo, pode verificar por gentileza como ficou"
type textarea "x"
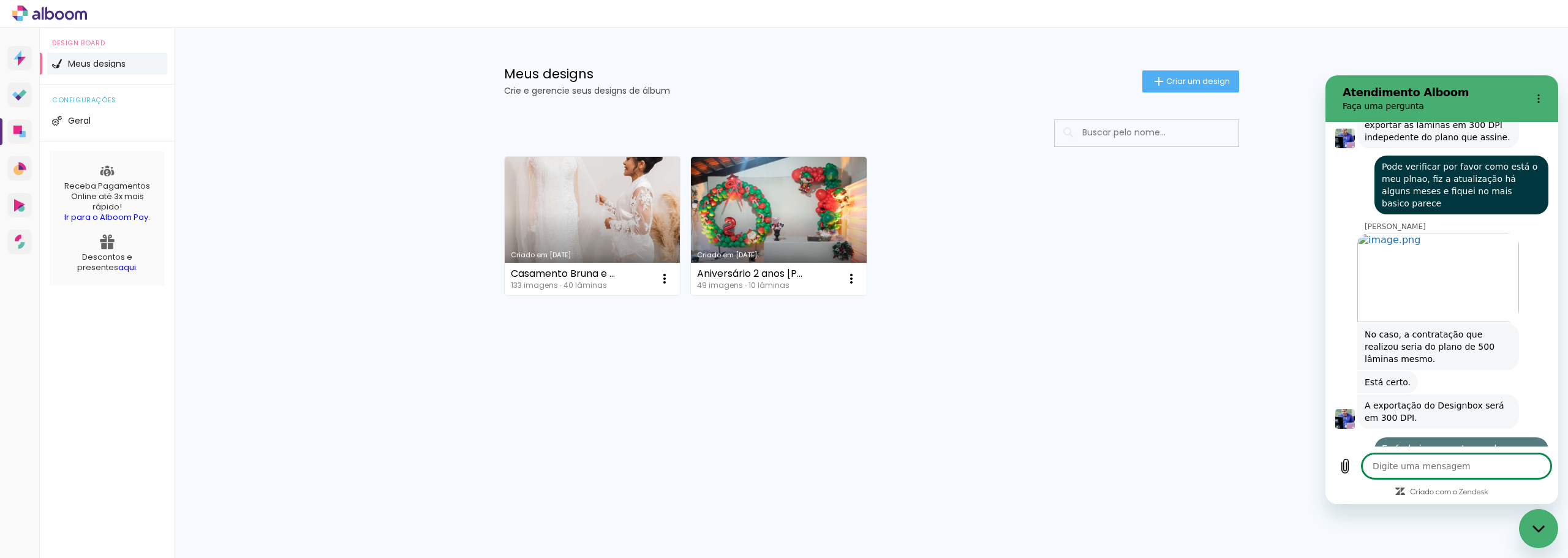
type textarea "x"
click at [1457, 467] on textarea at bounding box center [1457, 466] width 189 height 24
type textarea "p"
type textarea "x"
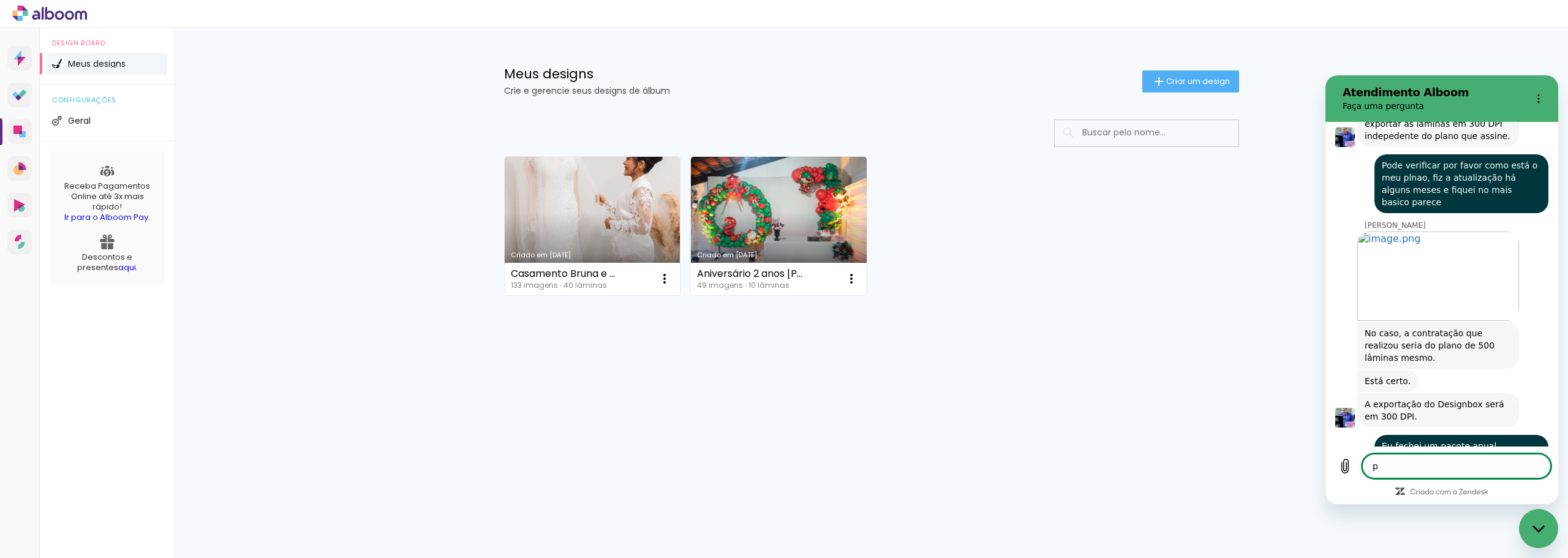
type textarea "pr"
type textarea "x"
type textarea "pro"
type textarea "x"
type textarea "pros"
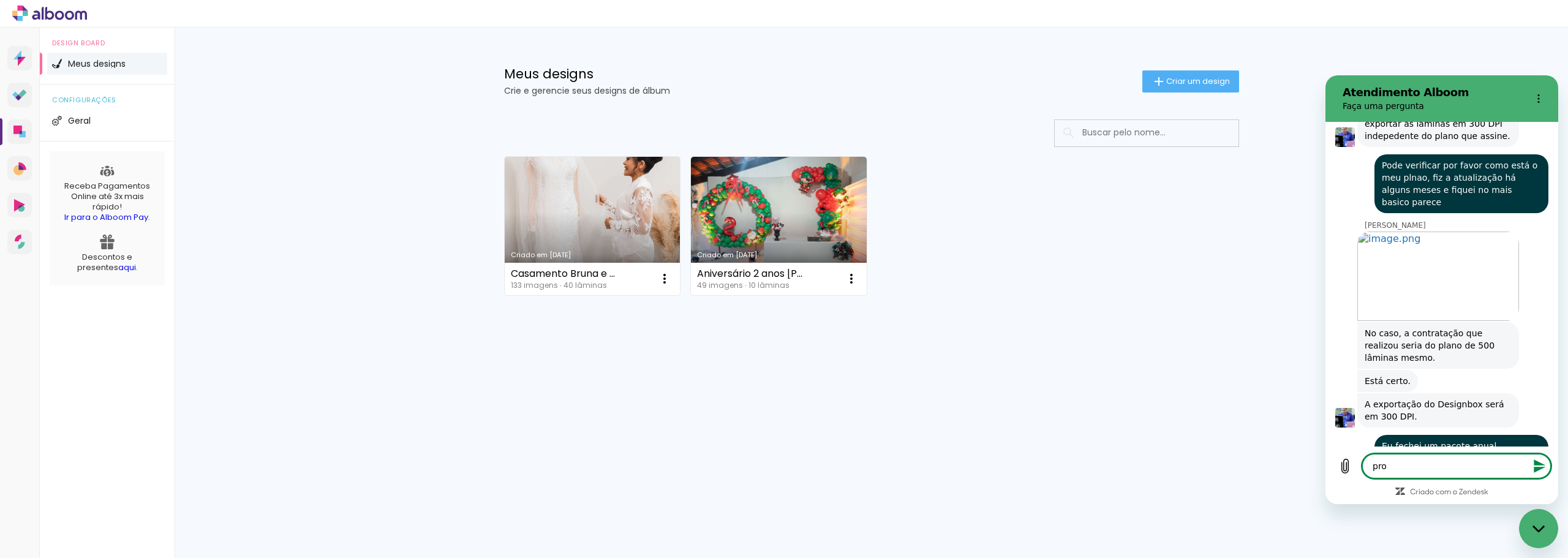
type textarea "x"
type textarea "prosi"
type textarea "x"
type textarea "prosit"
type textarea "x"
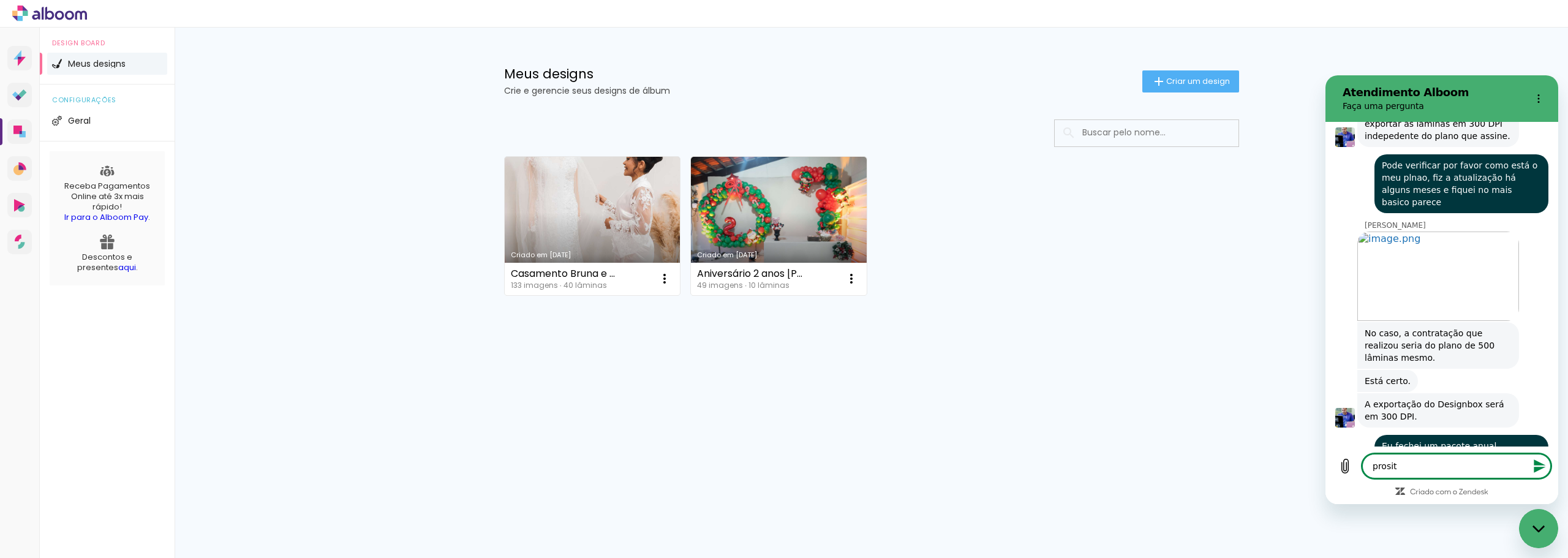
type textarea "prosite"
type textarea "x"
type textarea "prosite,"
type textarea "x"
type textarea "prosite,"
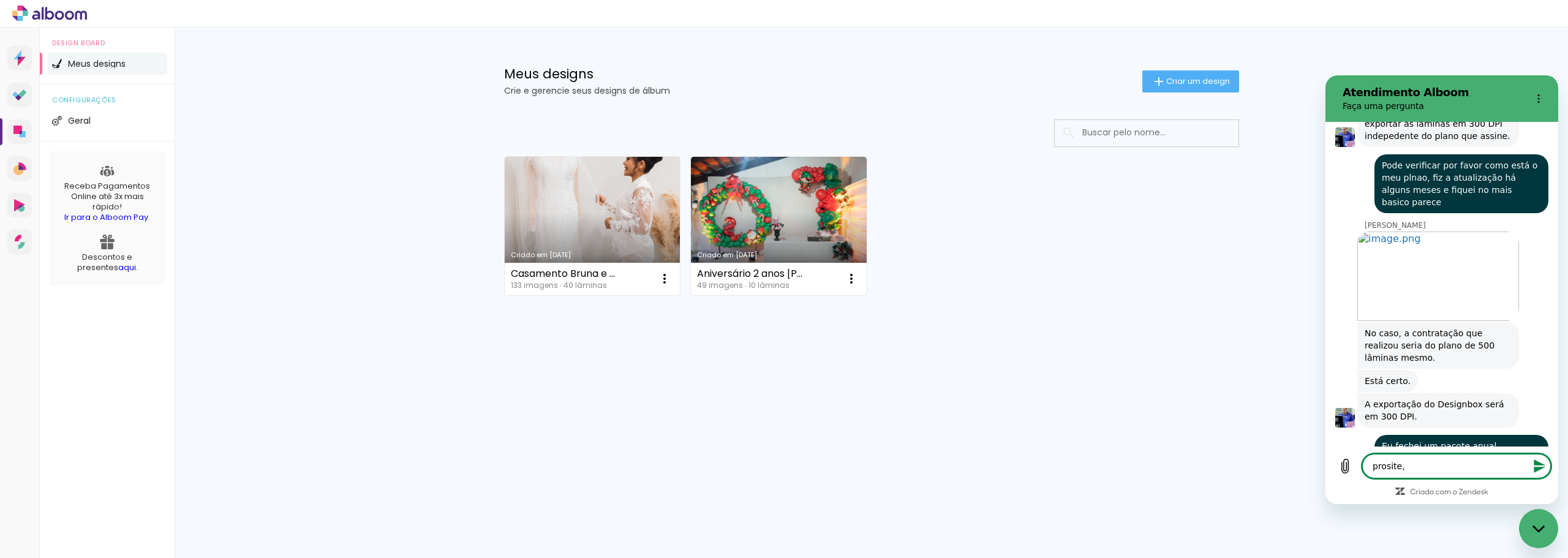
type textarea "x"
type textarea "prosite, p"
type textarea "x"
type textarea "prosite, pr"
type textarea "x"
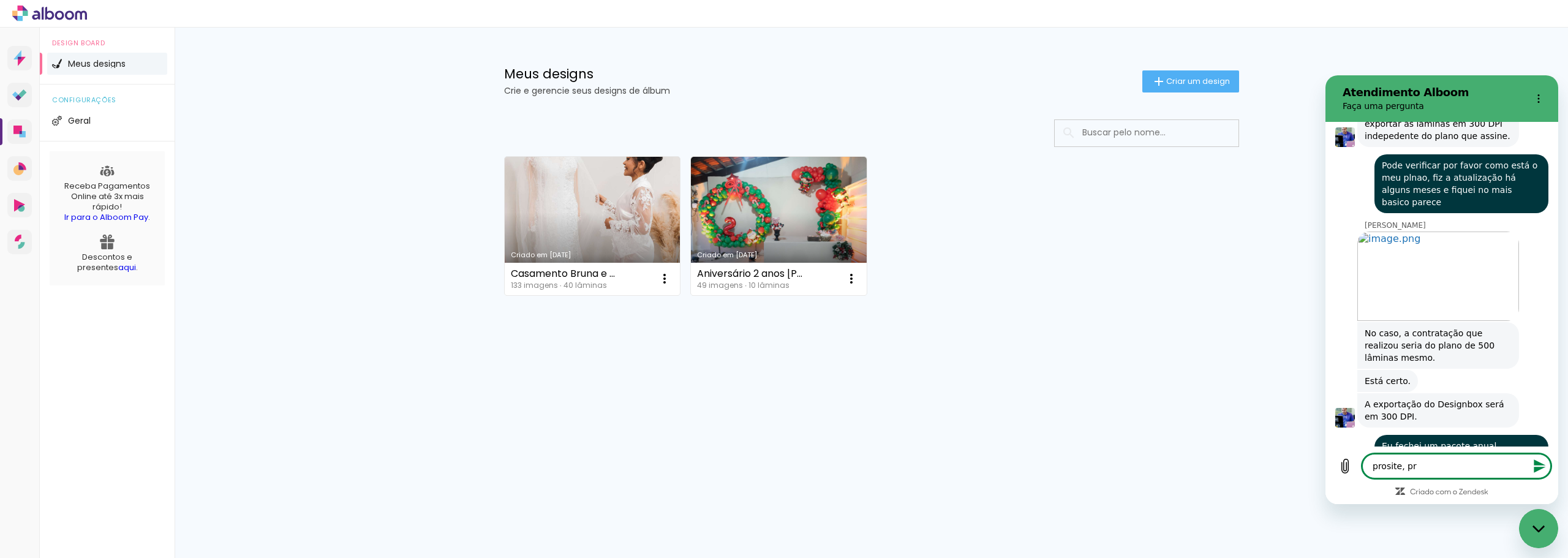
type textarea "prosite, pro"
type textarea "x"
type textarea "prosite, proo"
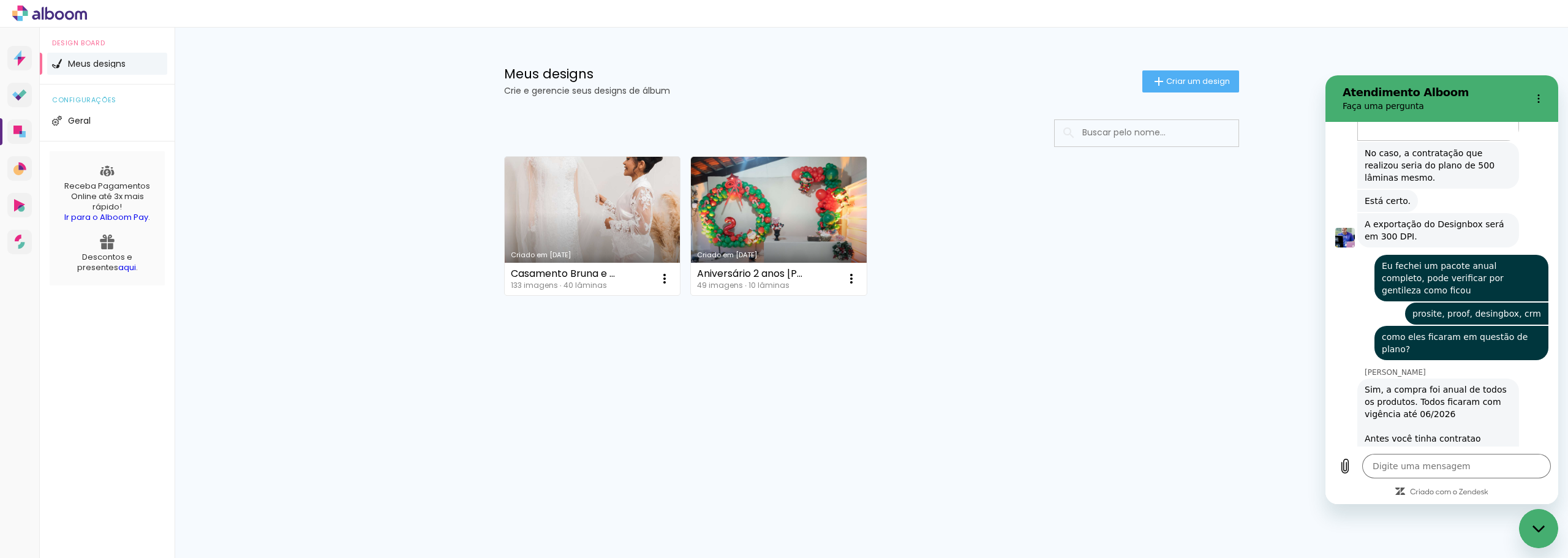
scroll to position [867, 0]
click at [1403, 461] on textarea at bounding box center [1457, 466] width 189 height 24
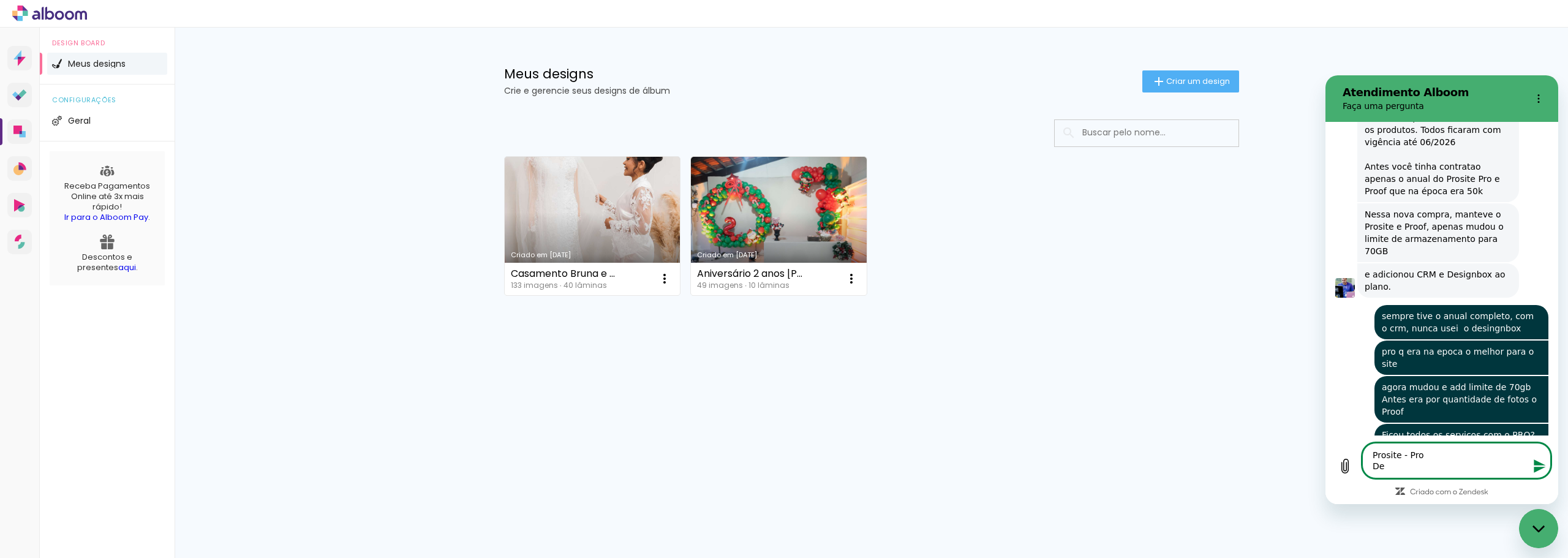
scroll to position [1139, 0]
drag, startPoint x: 1406, startPoint y: 467, endPoint x: 1346, endPoint y: 455, distance: 61.2
click at [1346, 455] on div "Digite uma mensagem Prosite - Pro De x" at bounding box center [1442, 461] width 218 height 35
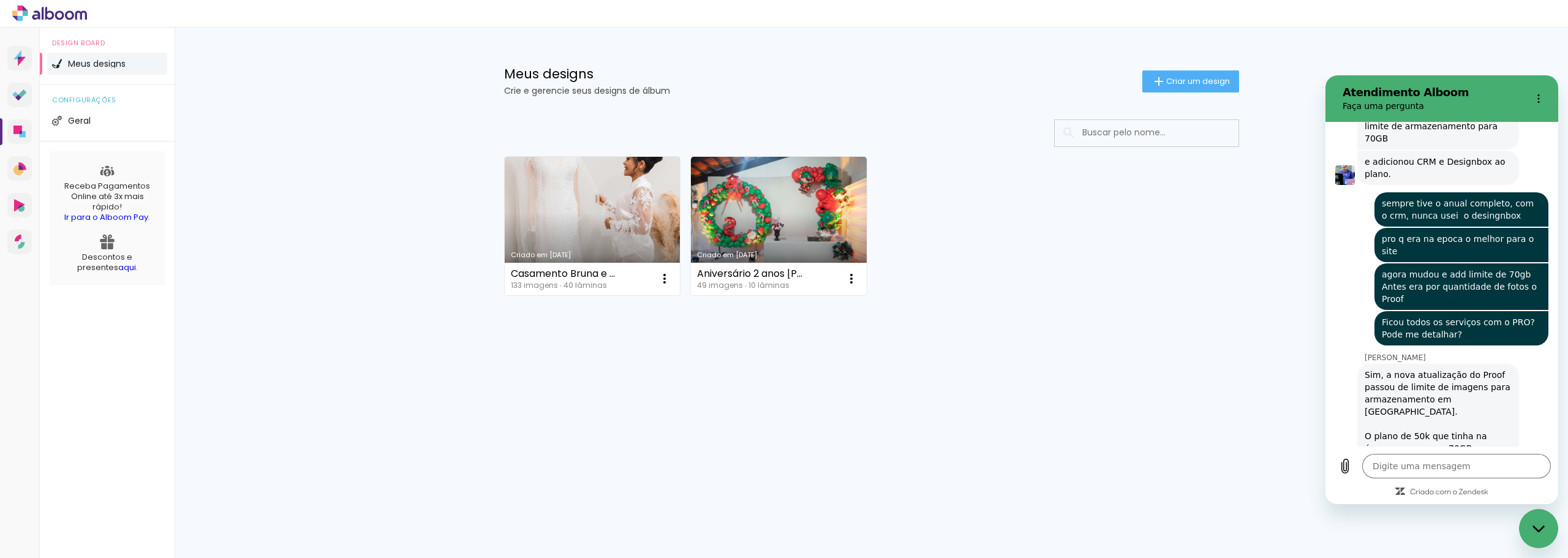
scroll to position [1255, 0]
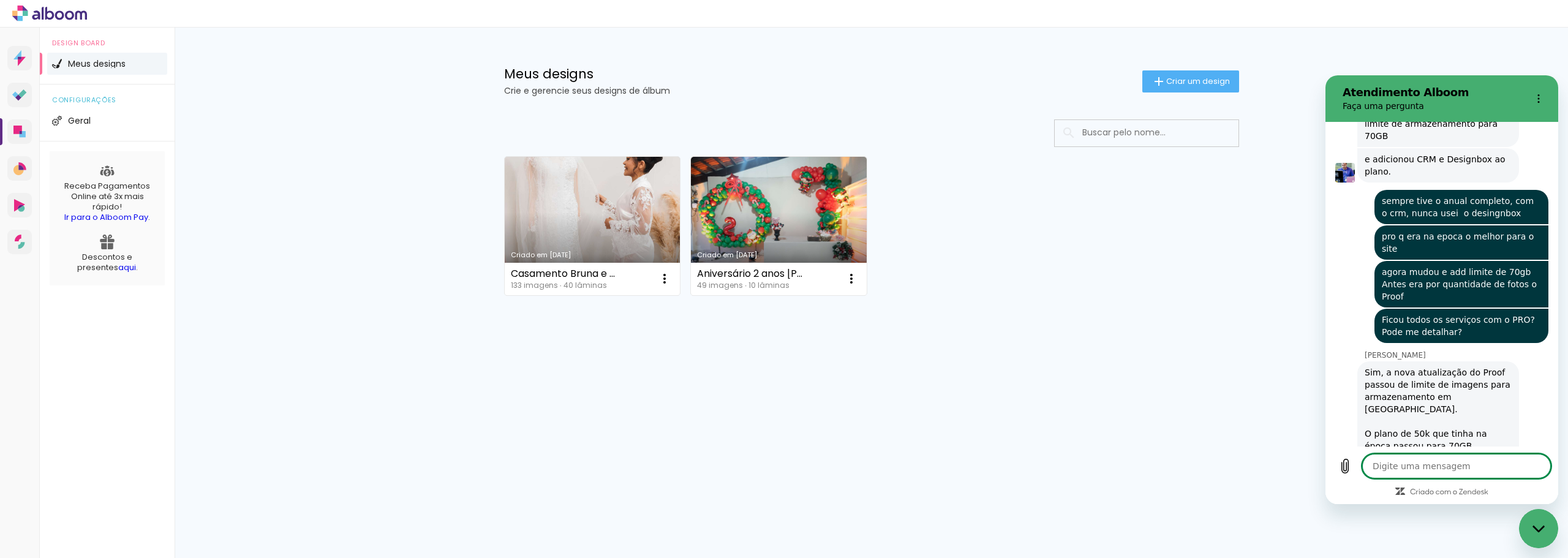
click at [1430, 464] on textarea at bounding box center [1457, 466] width 189 height 24
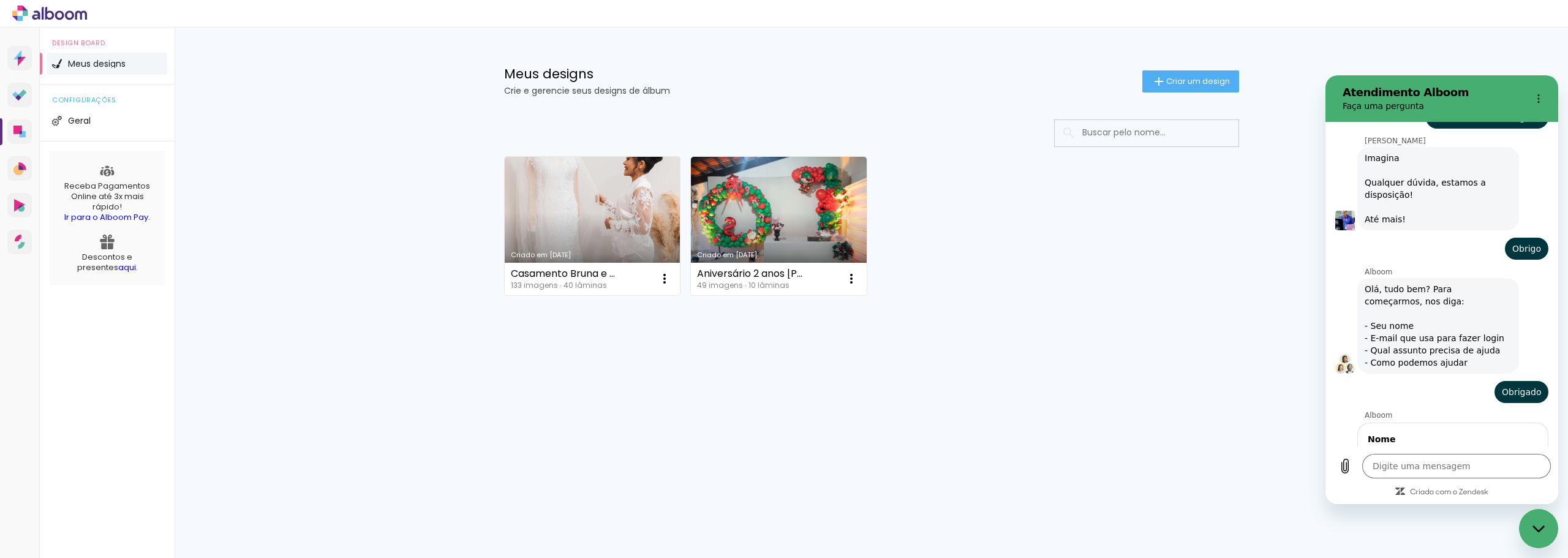
scroll to position [1663, 0]
click at [1544, 536] on div "Fechar janela de mensagens" at bounding box center [1539, 528] width 37 height 37
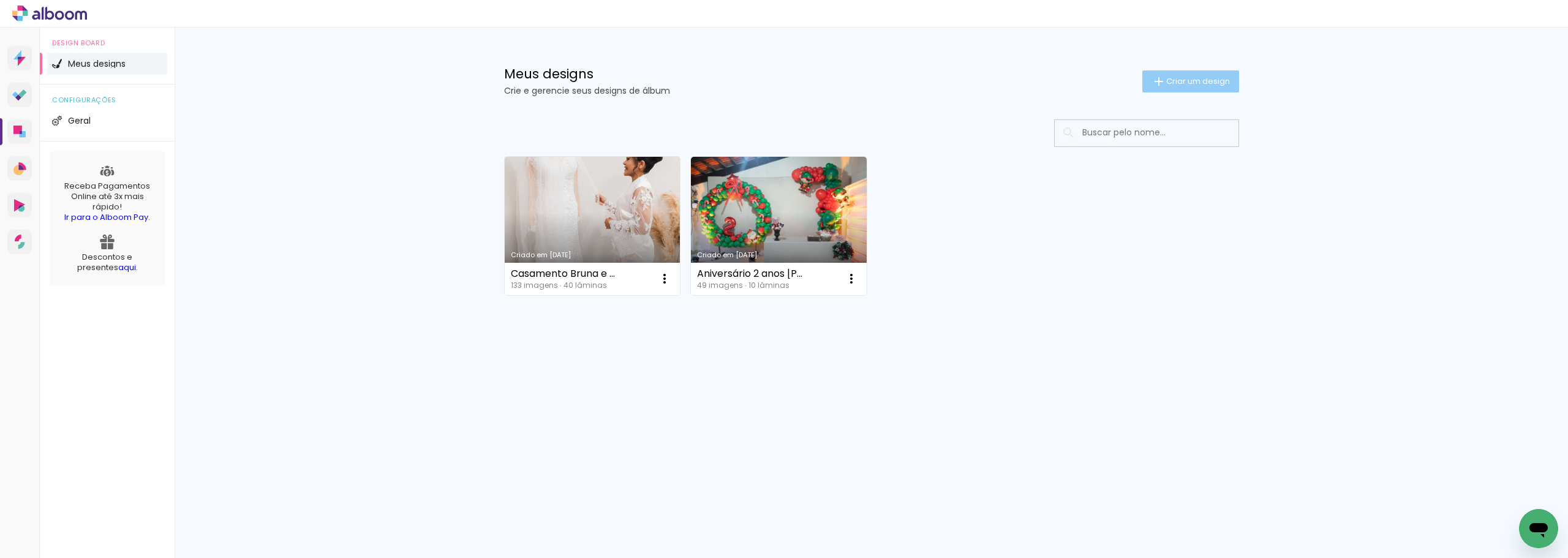
click at [1158, 77] on iron-icon at bounding box center [1159, 81] width 15 height 15
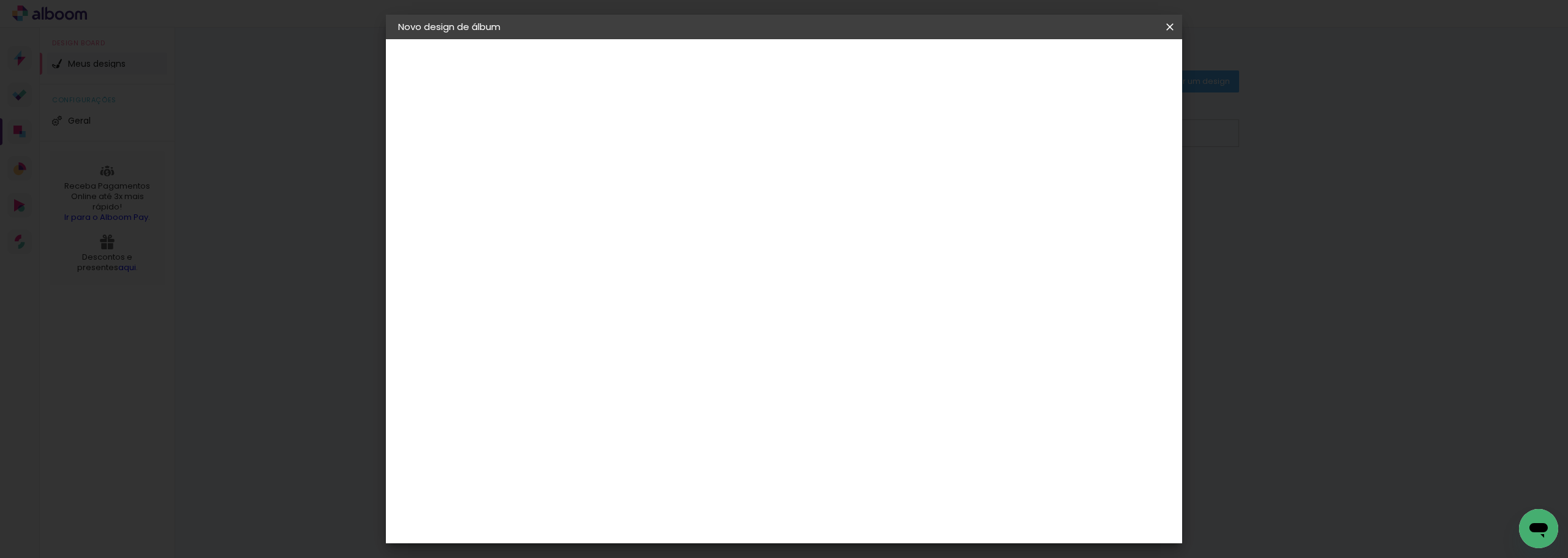
click at [599, 168] on input at bounding box center [599, 165] width 0 height 19
click at [724, 74] on paper-button "Avançar" at bounding box center [694, 65] width 60 height 21
click at [828, 193] on paper-item "Tamanho Livre" at bounding box center [769, 186] width 117 height 27
click at [0, 0] on slot "Tamanho Livre" at bounding box center [0, 0] width 0 height 0
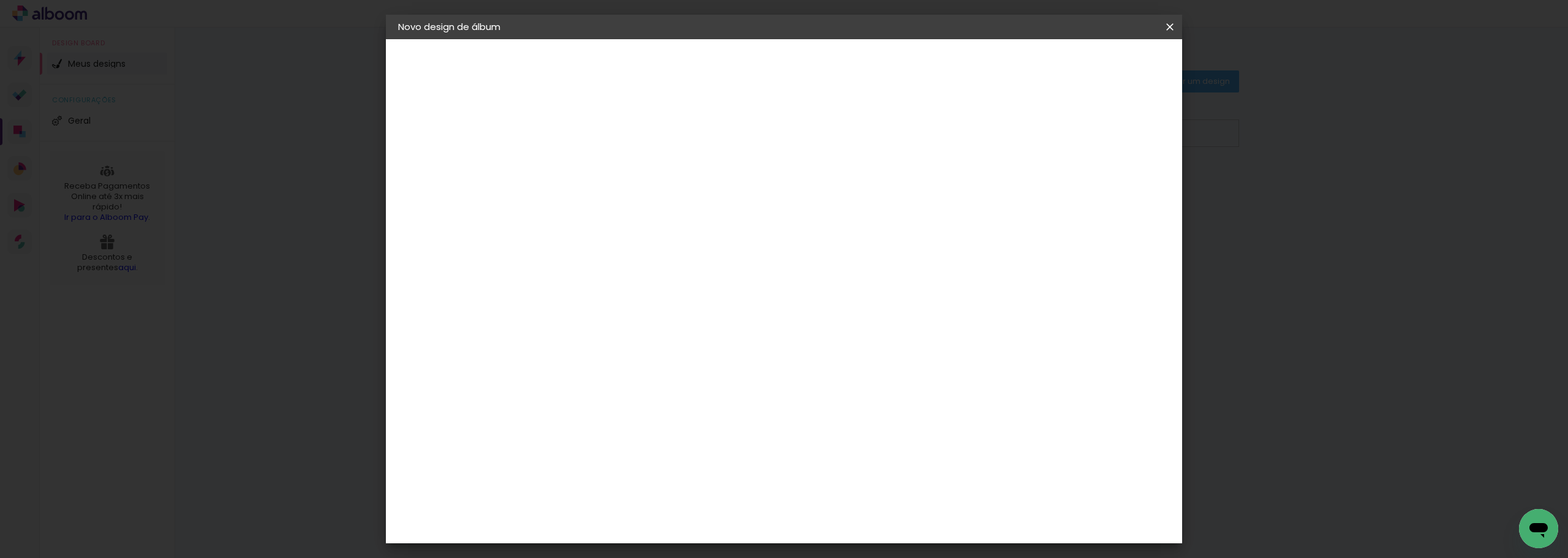
click at [0, 0] on slot "Avançar" at bounding box center [0, 0] width 0 height 0
click at [1093, 67] on span "Iniciar design" at bounding box center [1066, 65] width 56 height 9
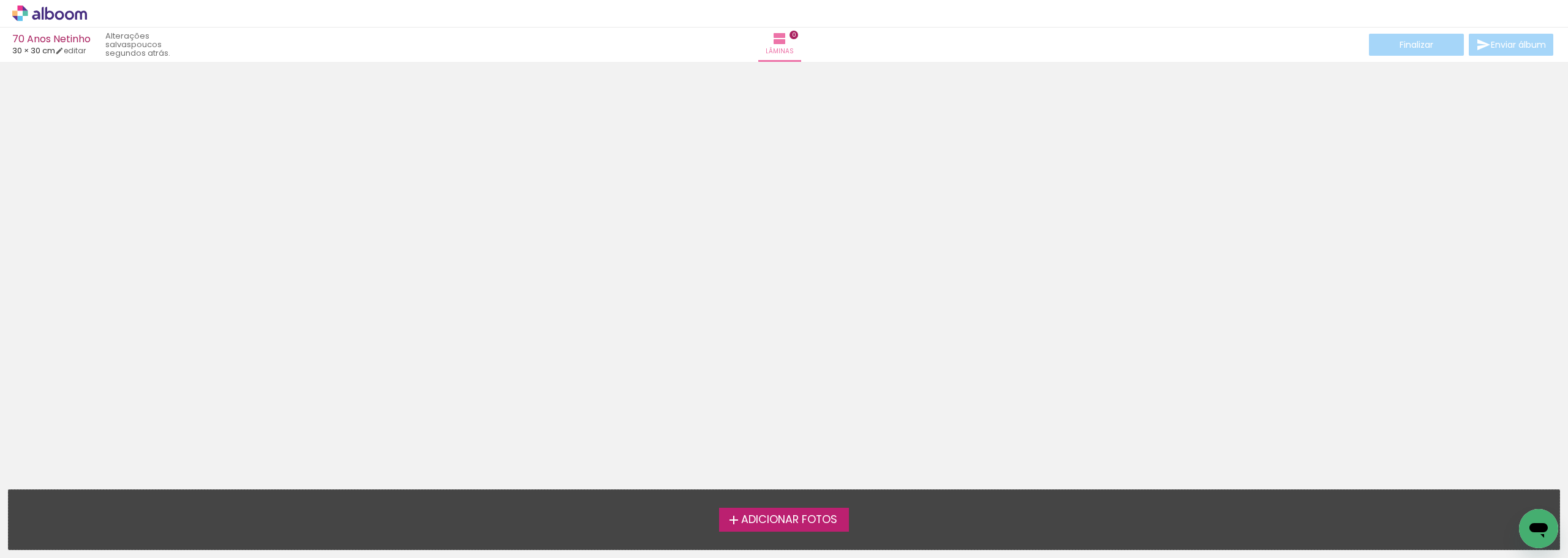
click at [775, 523] on span "Adicionar Fotos" at bounding box center [789, 520] width 96 height 11
click at [0, 0] on input "file" at bounding box center [0, 0] width 0 height 0
click at [807, 515] on span "Adicionar Fotos" at bounding box center [789, 520] width 96 height 11
click at [0, 0] on input "file" at bounding box center [0, 0] width 0 height 0
